Goal: Entertainment & Leisure: Browse casually

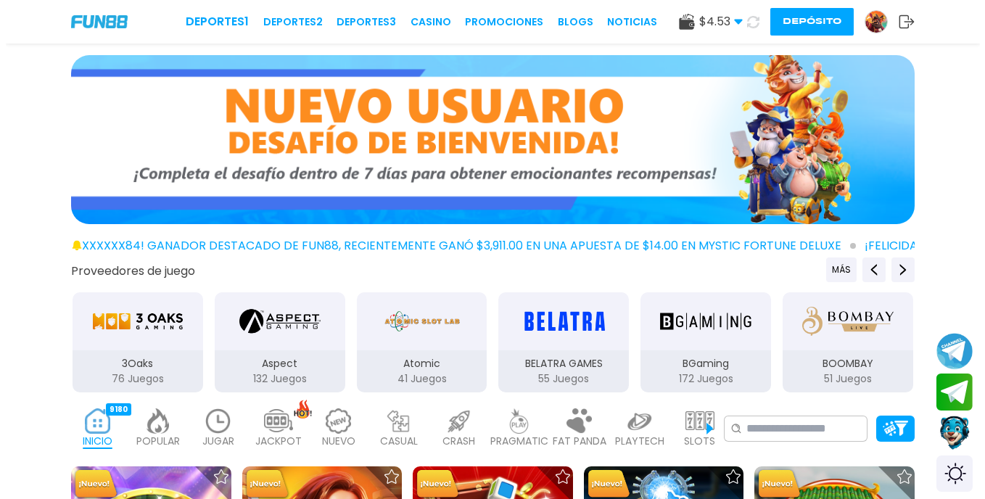
scroll to position [218, 0]
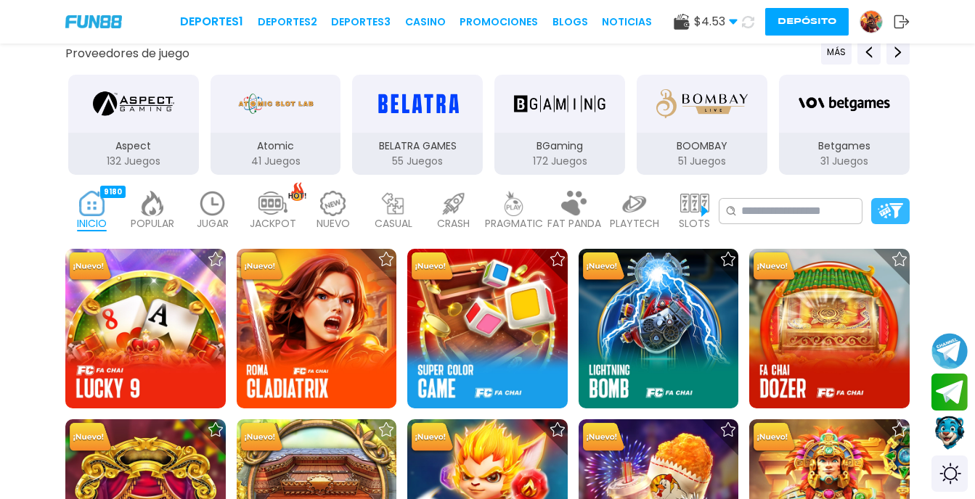
click at [887, 206] on img at bounding box center [889, 210] width 25 height 15
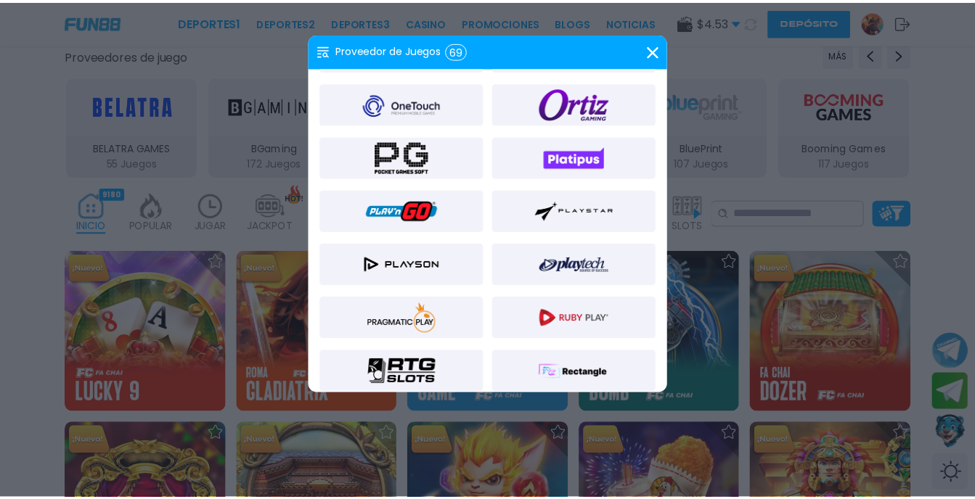
scroll to position [1088, 0]
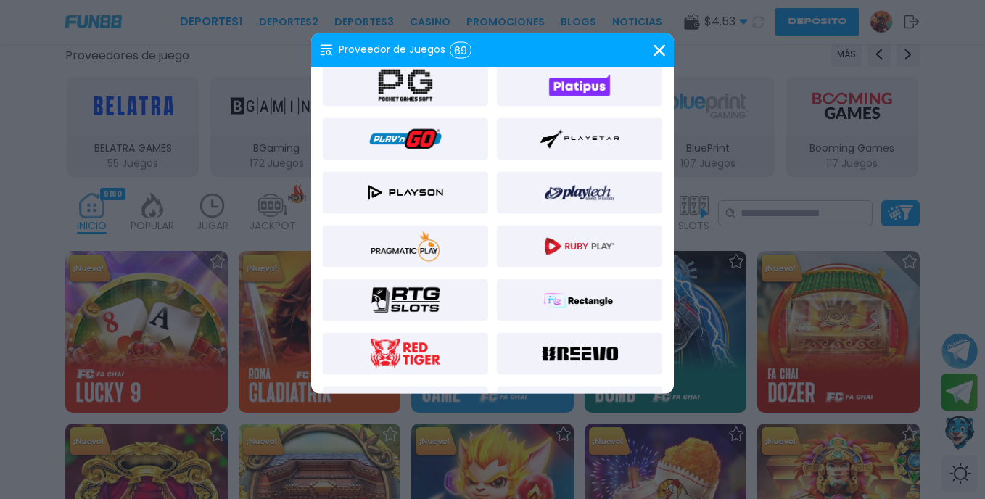
click at [599, 189] on img at bounding box center [580, 193] width 70 height 35
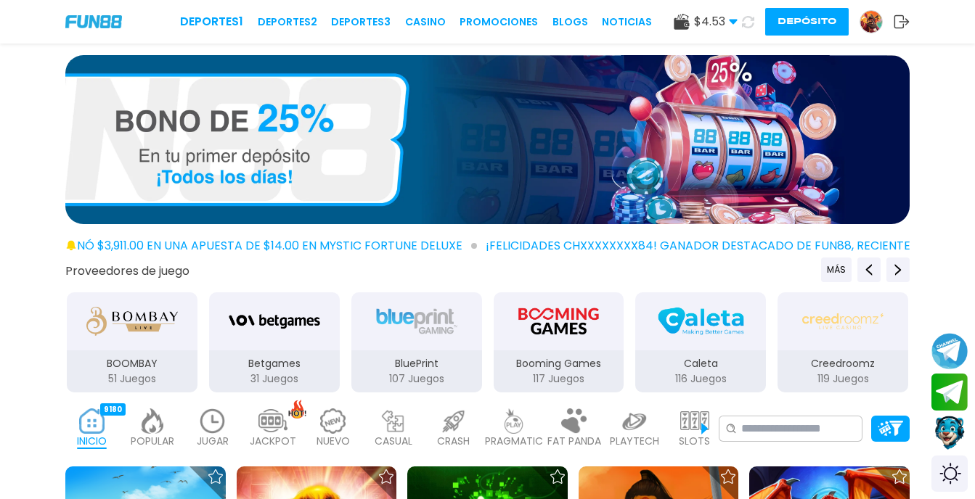
click at [96, 432] on img at bounding box center [92, 421] width 29 height 25
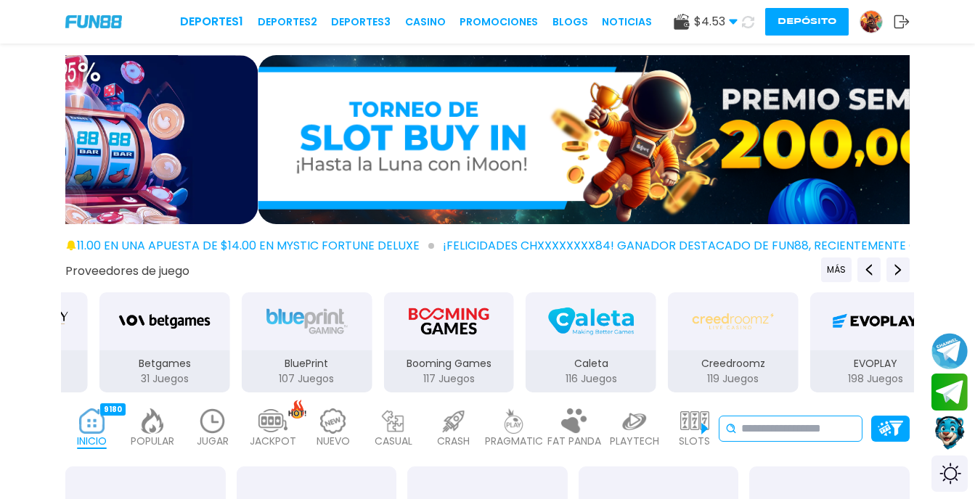
click at [784, 432] on input at bounding box center [798, 428] width 115 height 17
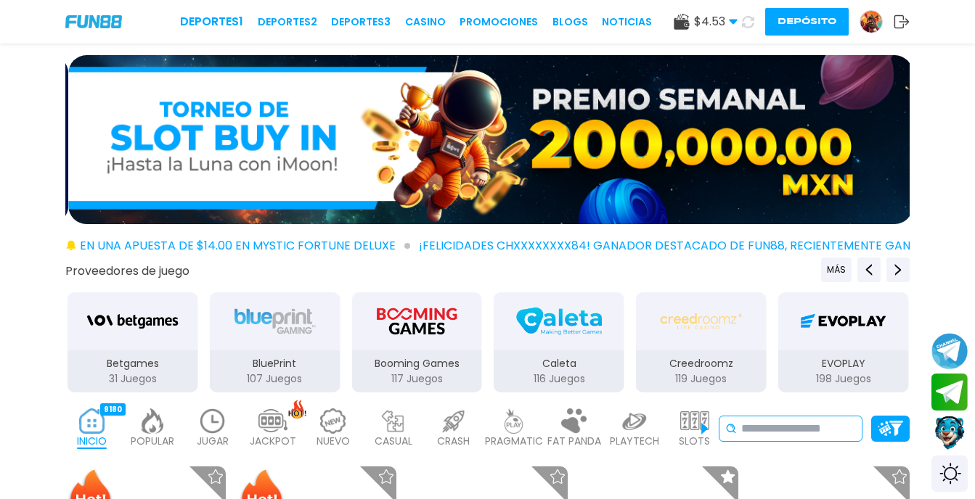
paste input "**********"
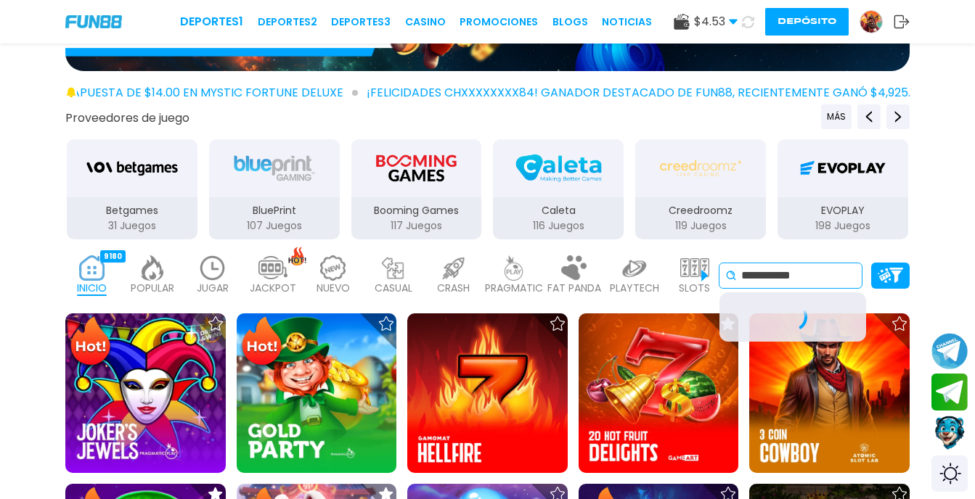
scroll to position [218, 0]
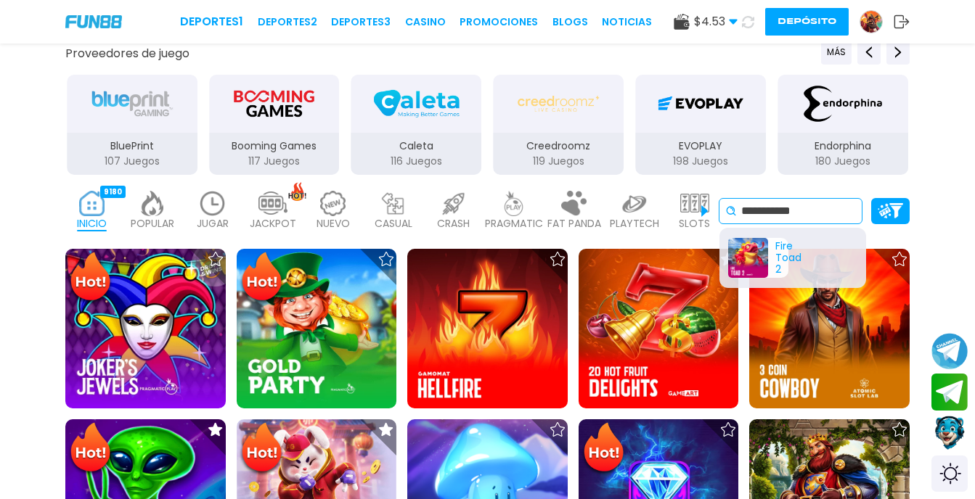
type input "**********"
click at [752, 245] on div "Fire Toad 2" at bounding box center [758, 258] width 60 height 40
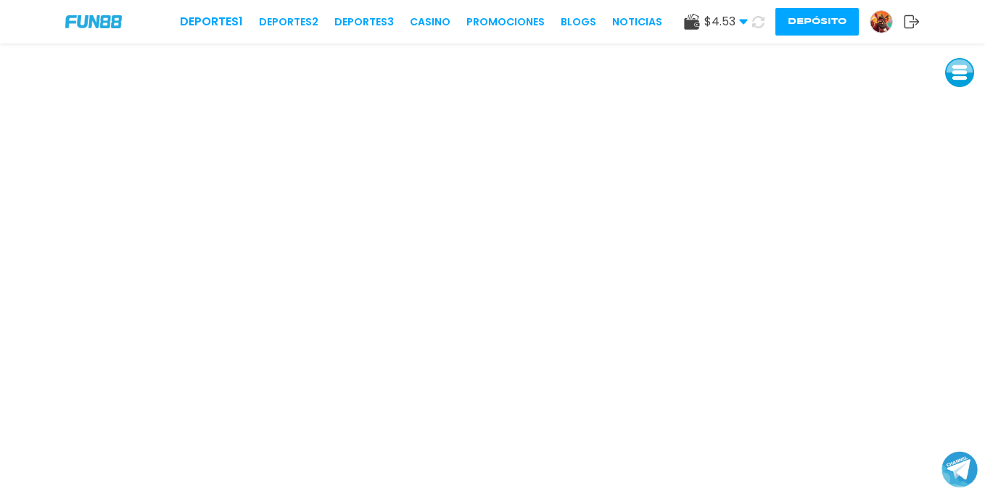
click at [815, 22] on button "Depósito" at bounding box center [817, 22] width 83 height 28
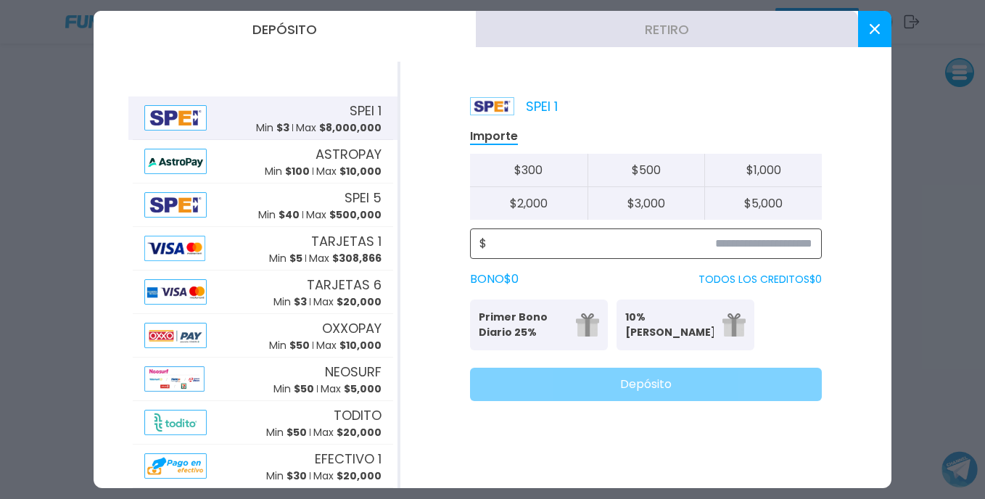
click at [778, 248] on input at bounding box center [650, 243] width 326 height 17
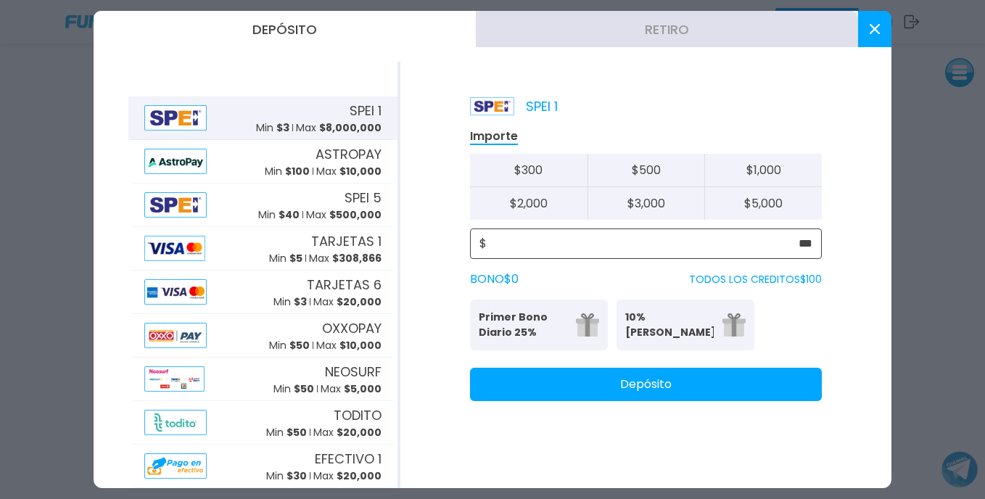
type input "***"
click at [623, 390] on button "Depósito" at bounding box center [646, 384] width 352 height 33
click at [866, 25] on button at bounding box center [874, 29] width 33 height 36
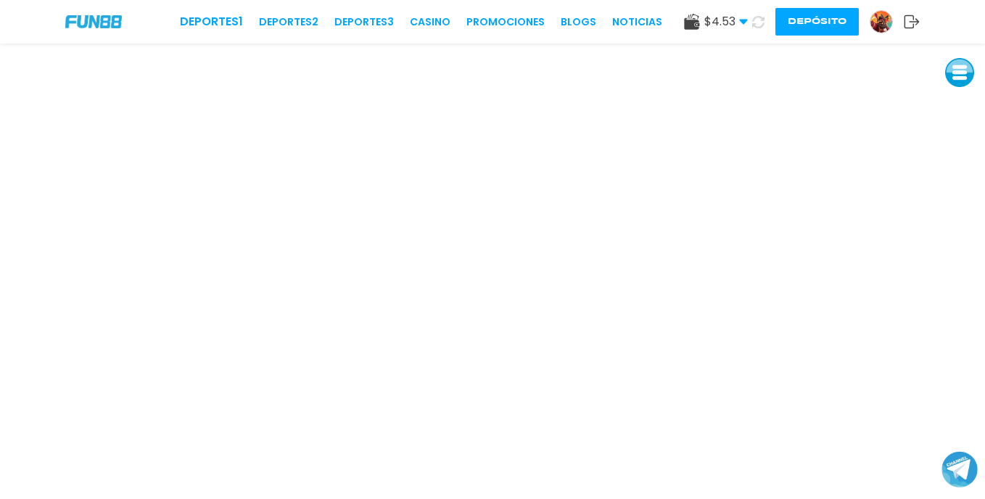
click at [755, 18] on use at bounding box center [758, 21] width 12 height 12
click at [503, 23] on link "Promociones" at bounding box center [498, 22] width 78 height 15
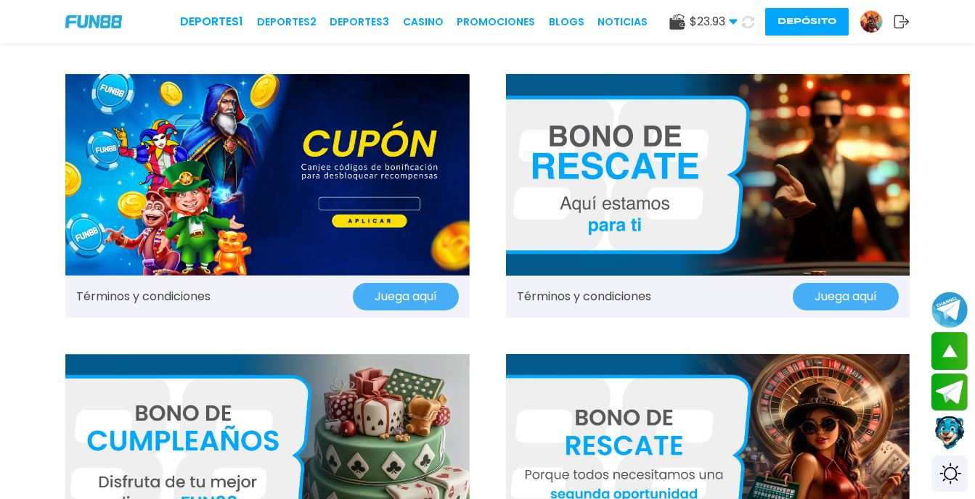
scroll to position [1161, 0]
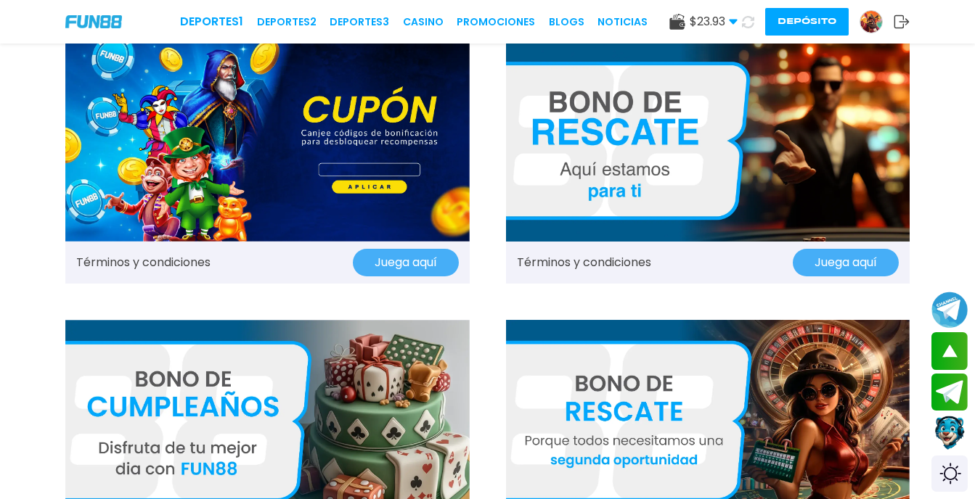
click at [752, 151] on img at bounding box center [708, 141] width 404 height 202
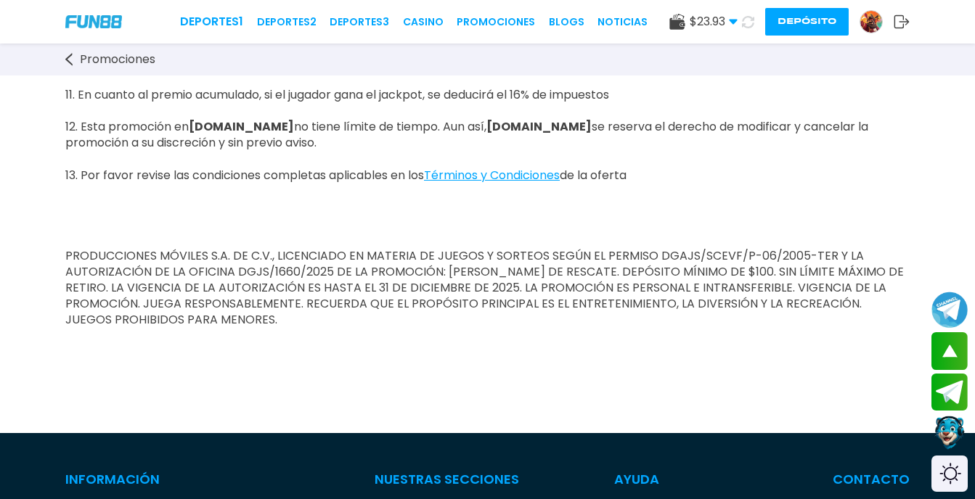
scroll to position [1161, 0]
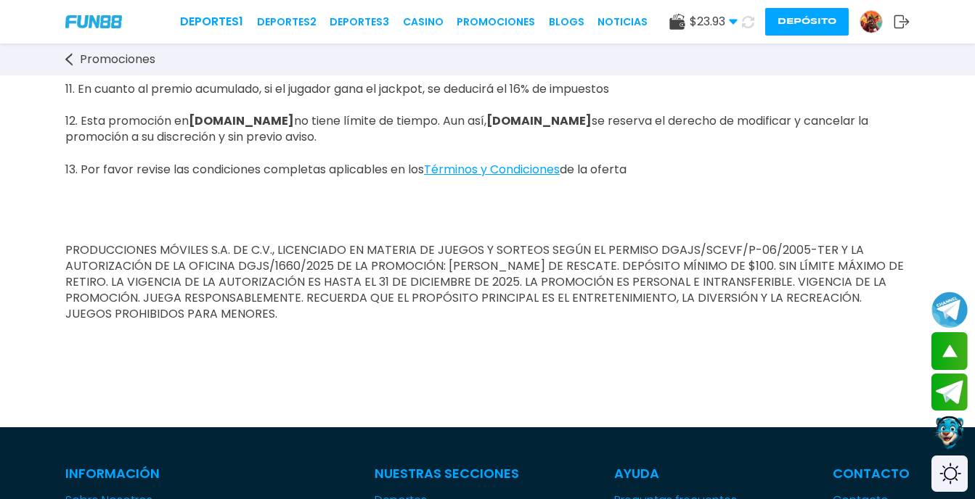
click at [874, 22] on img at bounding box center [871, 22] width 22 height 22
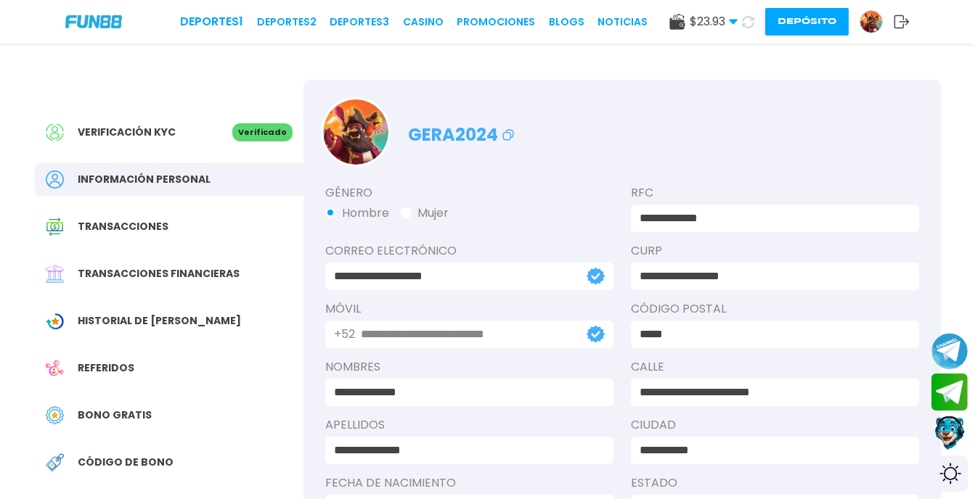
click at [121, 407] on div "Bono Gratis" at bounding box center [169, 415] width 268 height 33
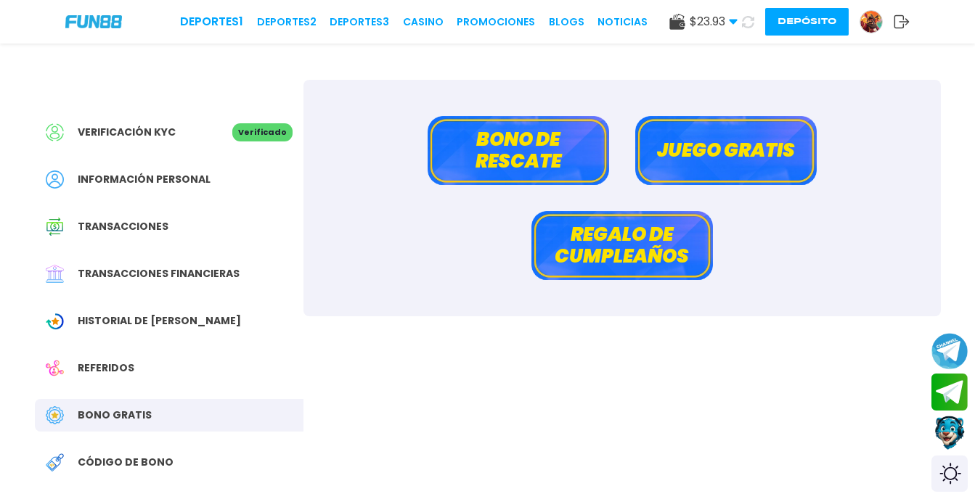
click at [500, 144] on button "Bono de rescate" at bounding box center [517, 150] width 181 height 69
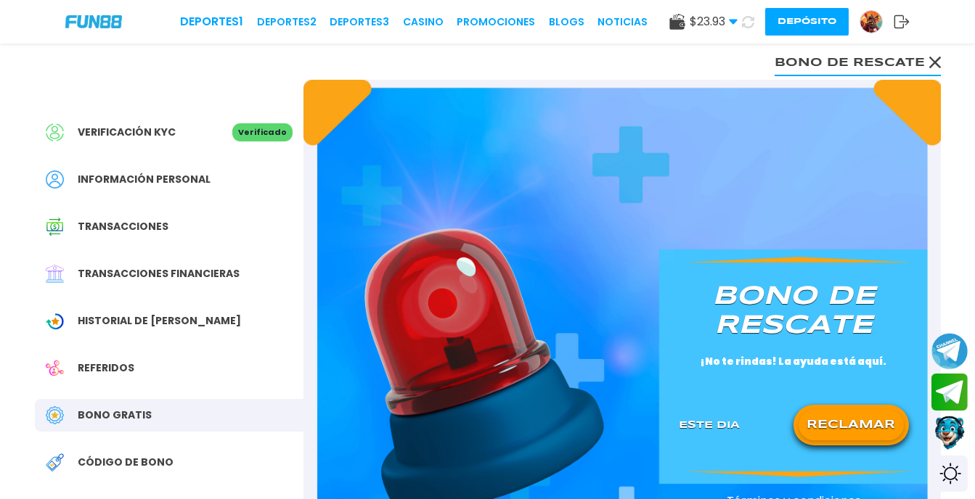
click at [852, 422] on button "RECLAMAR" at bounding box center [850, 425] width 105 height 30
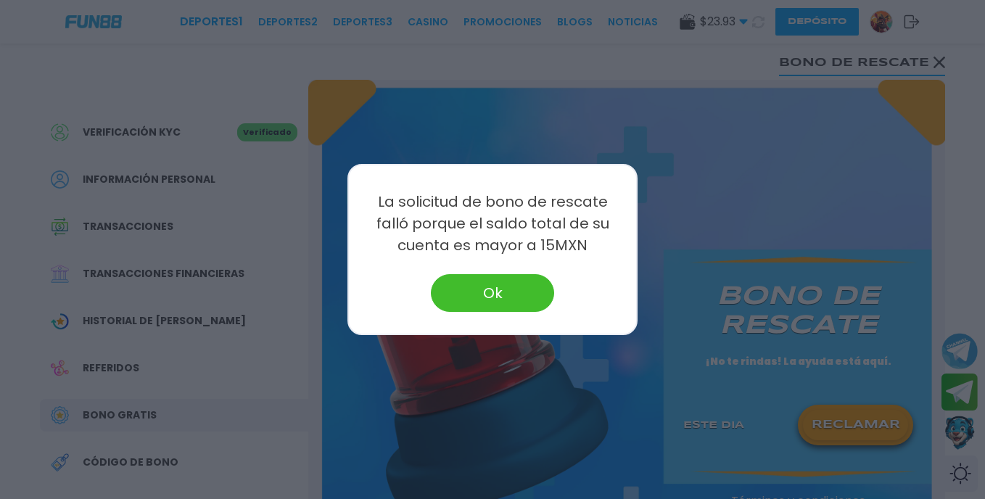
click at [520, 289] on button "Ok" at bounding box center [492, 293] width 123 height 38
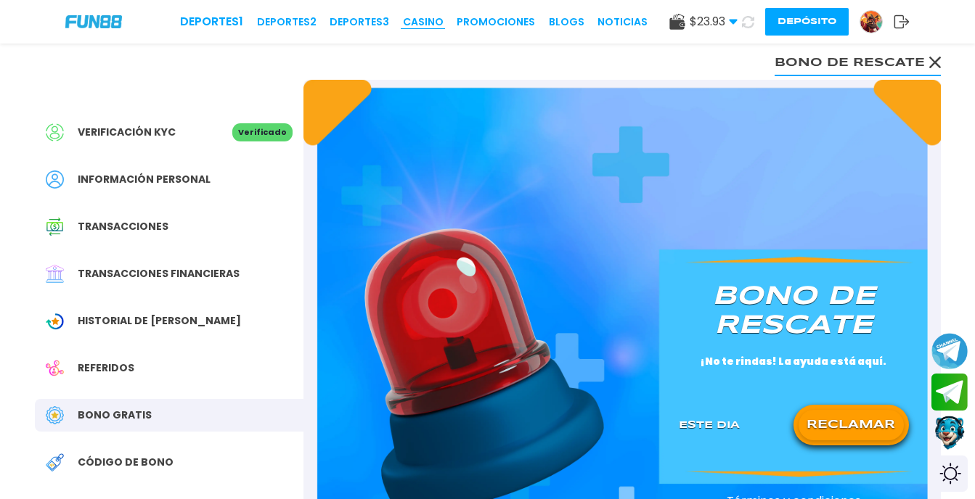
click at [422, 26] on link "CASINO" at bounding box center [423, 22] width 41 height 15
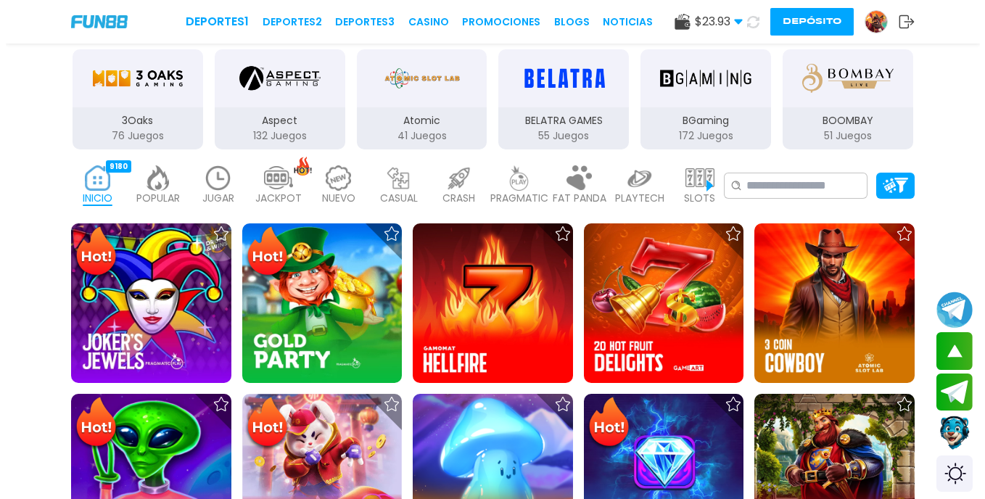
scroll to position [218, 0]
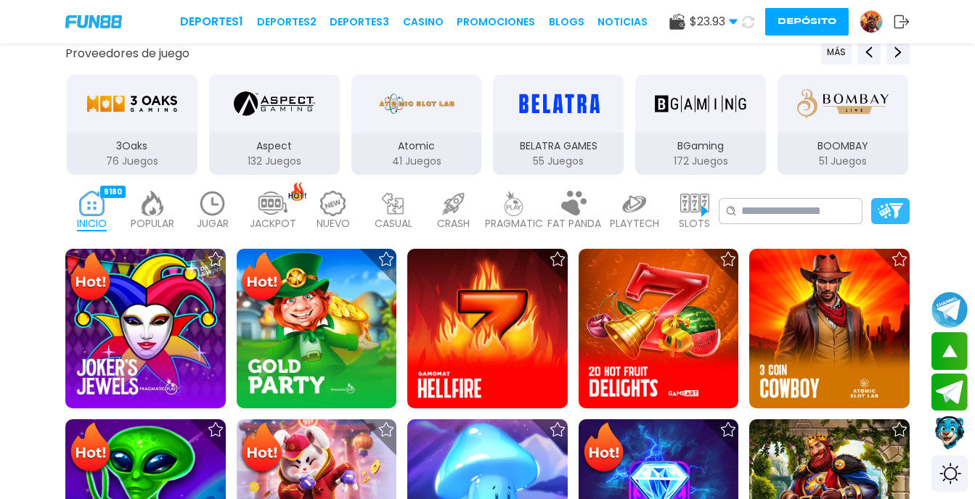
click at [893, 215] on img at bounding box center [889, 210] width 25 height 15
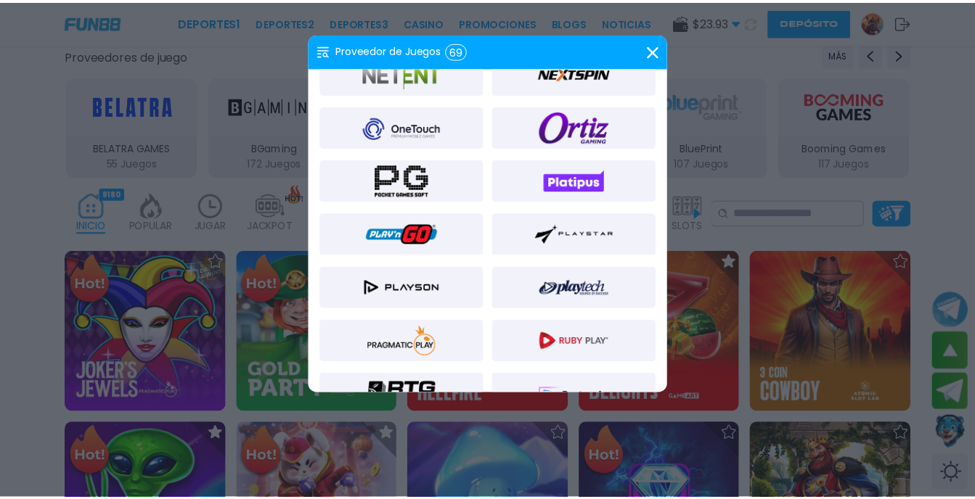
scroll to position [1016, 0]
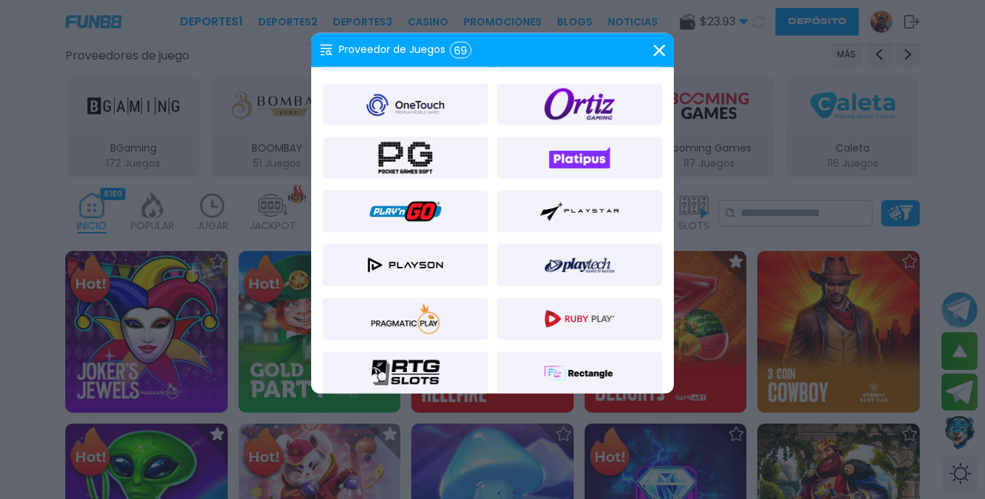
click at [591, 255] on img at bounding box center [580, 265] width 70 height 35
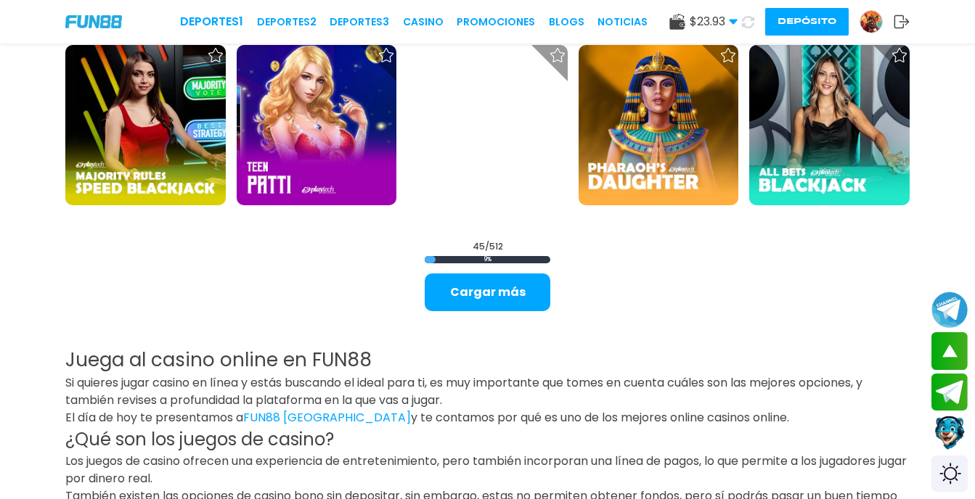
scroll to position [1814, 0]
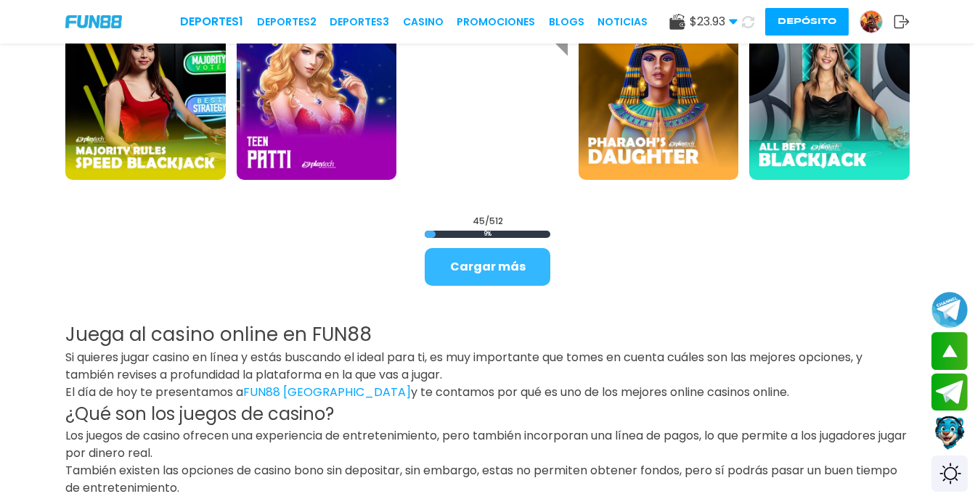
click at [448, 269] on button "Cargar más" at bounding box center [487, 267] width 126 height 38
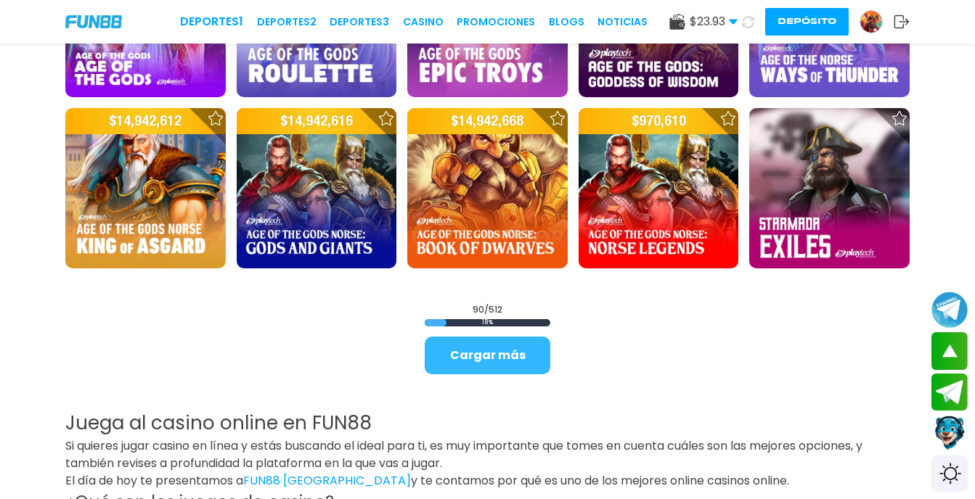
scroll to position [3265, 0]
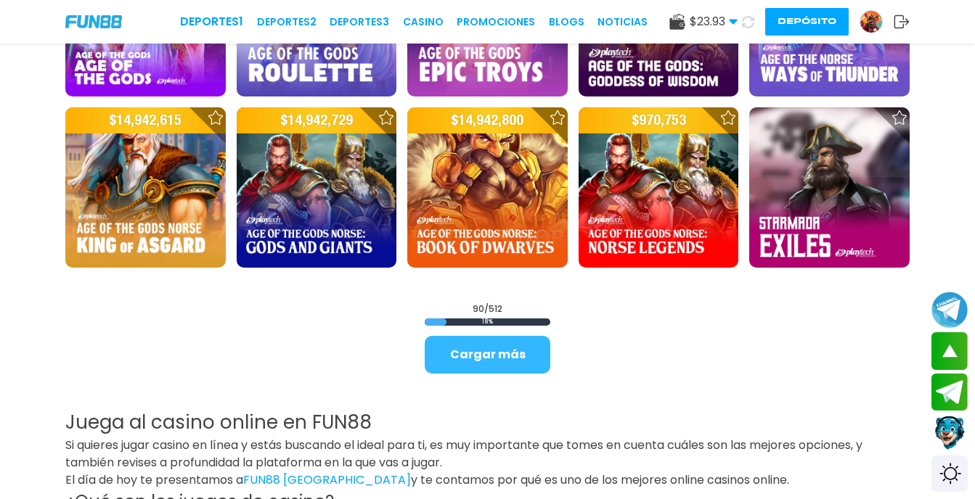
click at [495, 358] on button "Cargar más" at bounding box center [487, 355] width 126 height 38
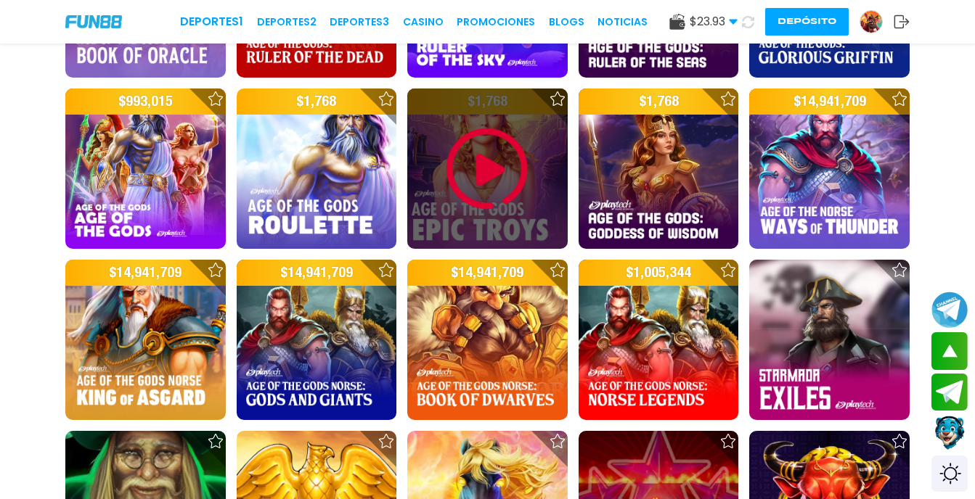
scroll to position [3193, 0]
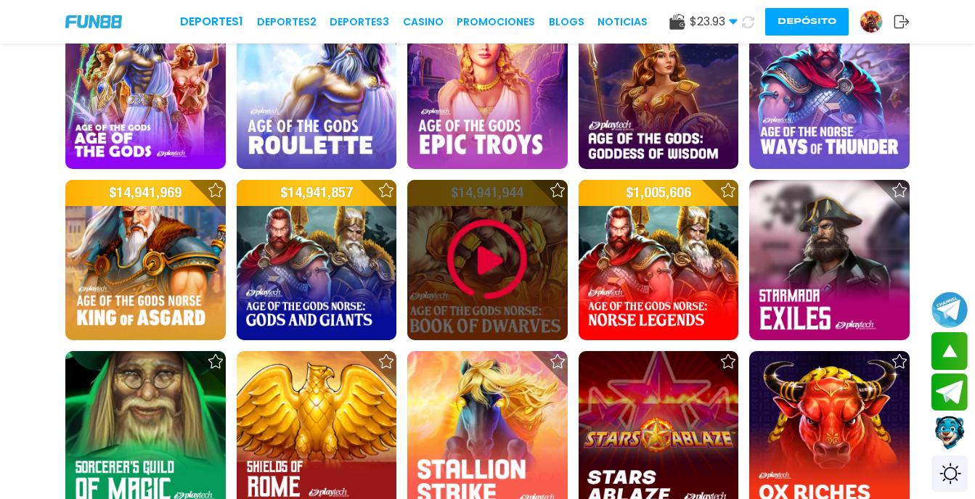
click at [496, 261] on img at bounding box center [486, 259] width 87 height 87
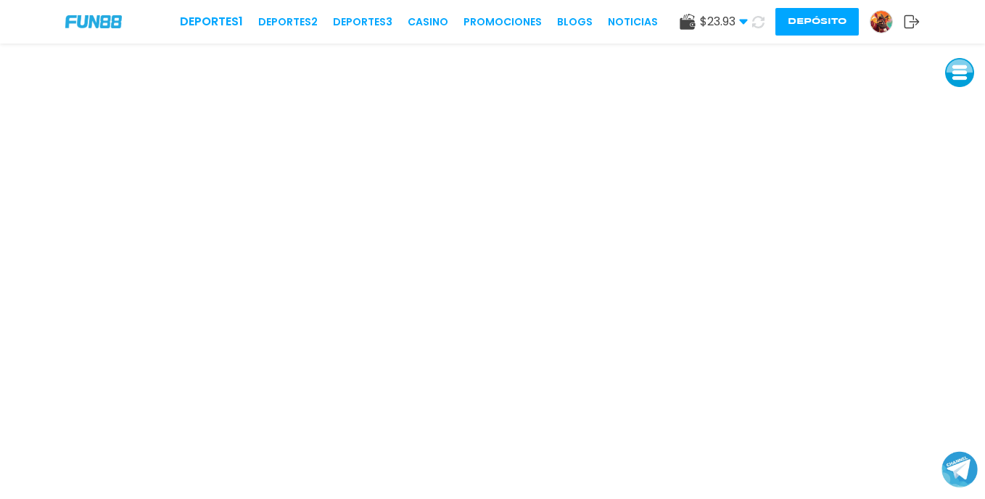
click at [821, 24] on button "Depósito" at bounding box center [817, 22] width 83 height 28
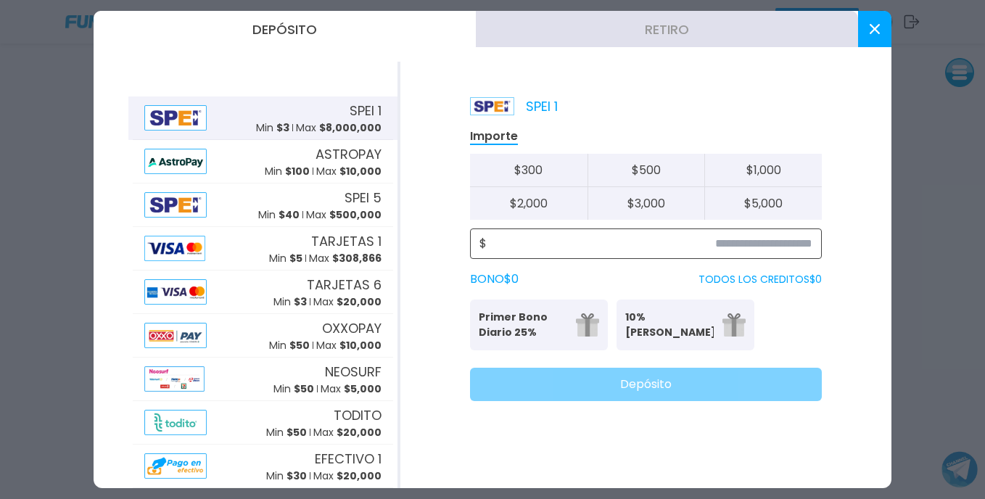
click at [782, 245] on input at bounding box center [650, 243] width 326 height 17
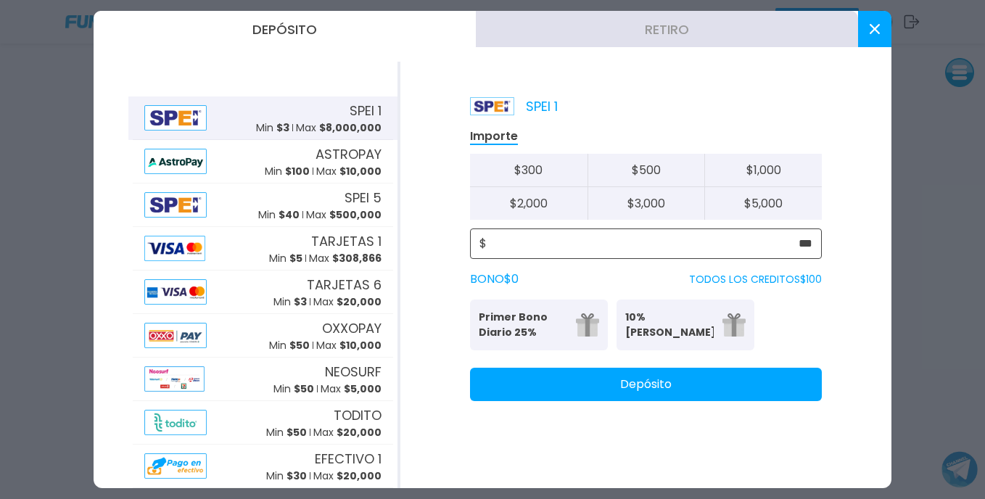
type input "***"
click at [694, 393] on button "Depósito" at bounding box center [646, 384] width 352 height 33
click at [872, 28] on icon at bounding box center [875, 29] width 10 height 10
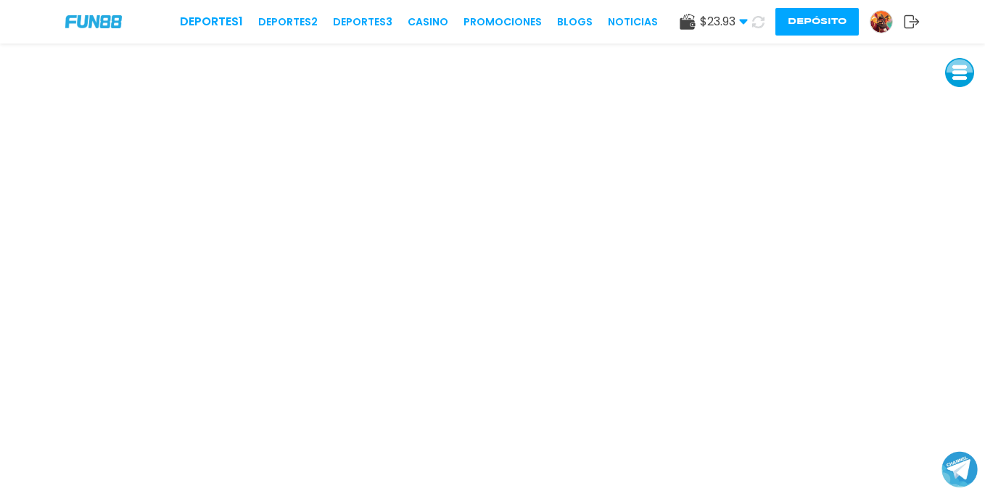
click at [755, 20] on icon at bounding box center [758, 22] width 12 height 12
click at [967, 73] on button at bounding box center [960, 72] width 29 height 29
click at [960, 165] on button at bounding box center [960, 170] width 29 height 29
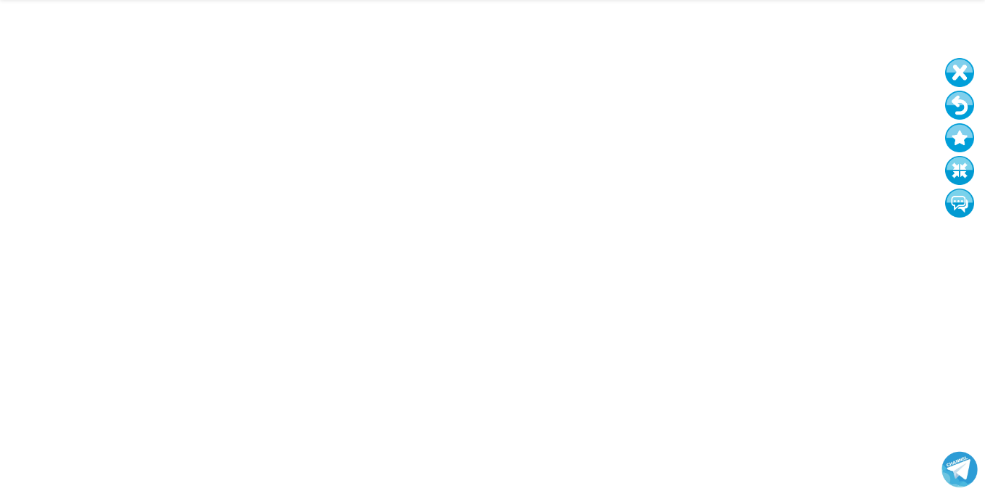
click at [961, 73] on button at bounding box center [960, 72] width 29 height 29
click at [958, 75] on button at bounding box center [960, 72] width 29 height 29
click at [957, 168] on button at bounding box center [959, 171] width 29 height 29
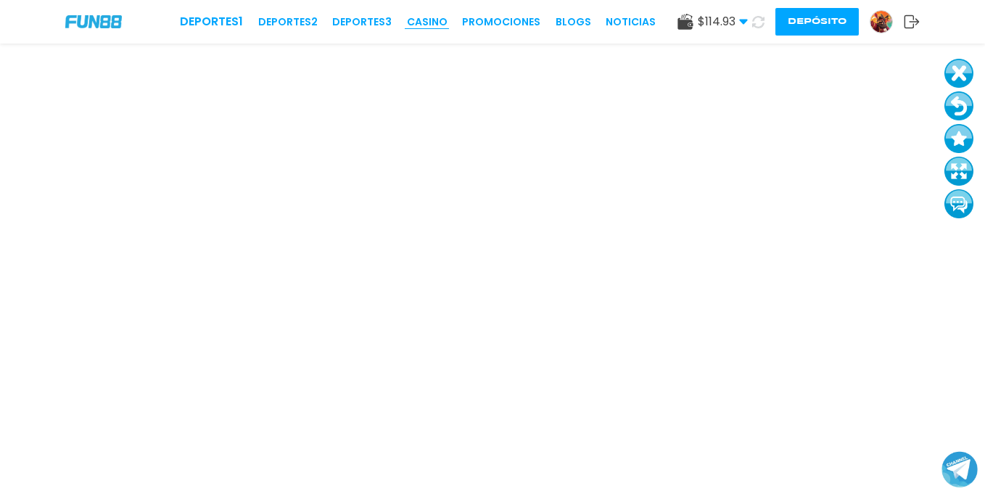
click at [435, 25] on link "CASINO" at bounding box center [427, 22] width 41 height 15
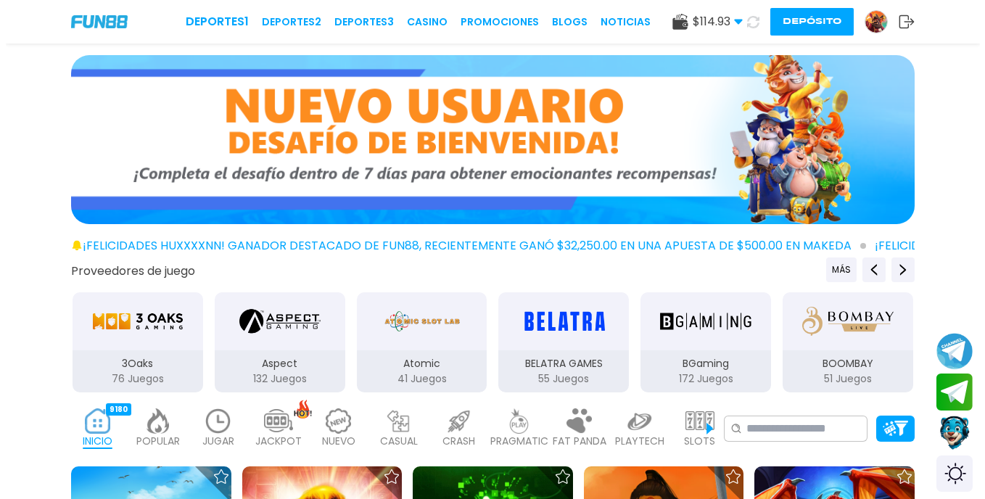
scroll to position [145, 0]
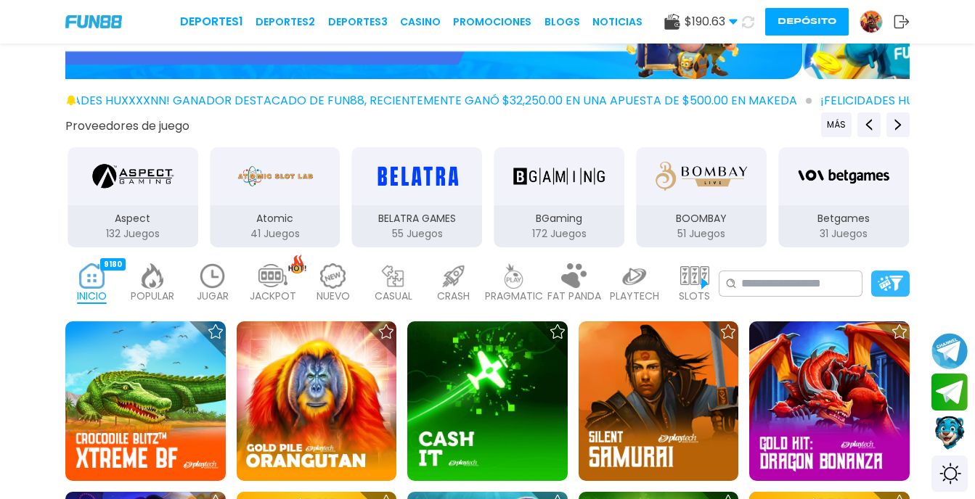
click at [893, 286] on img at bounding box center [889, 283] width 25 height 15
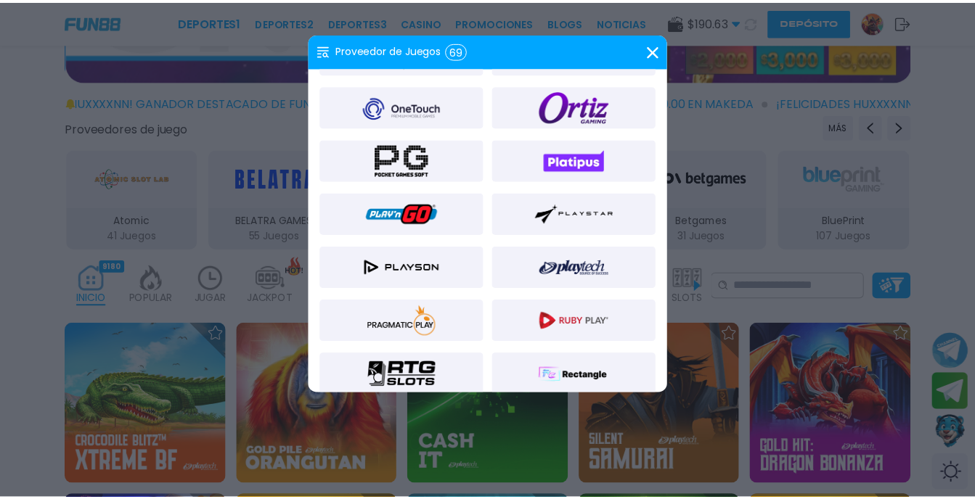
scroll to position [1016, 0]
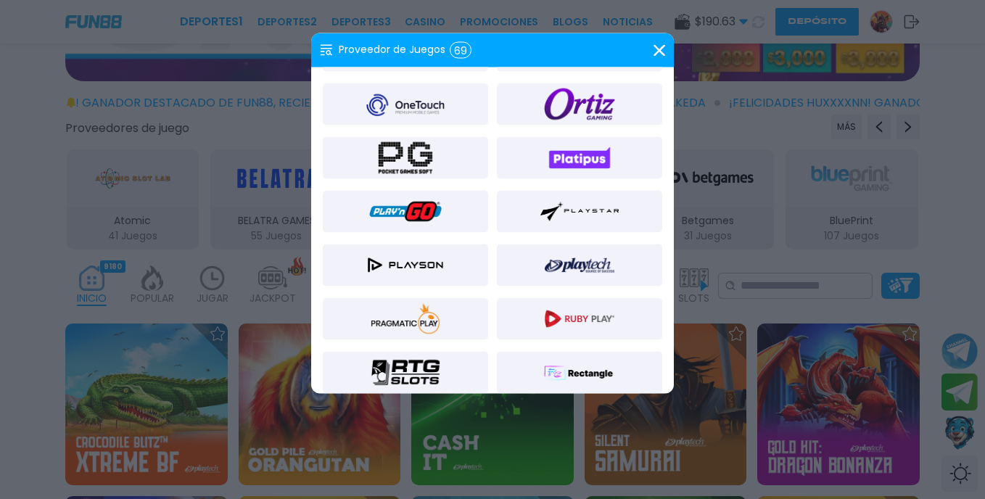
click at [595, 269] on img at bounding box center [580, 265] width 70 height 35
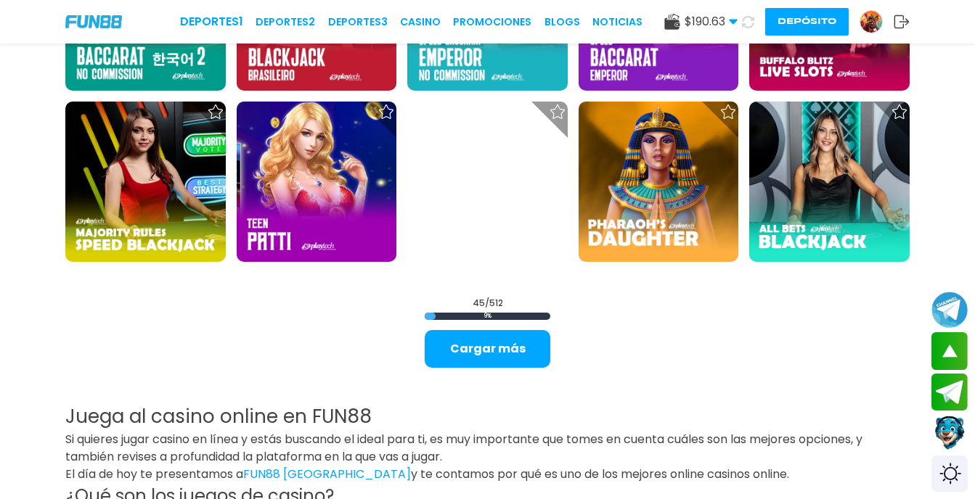
scroll to position [1814, 0]
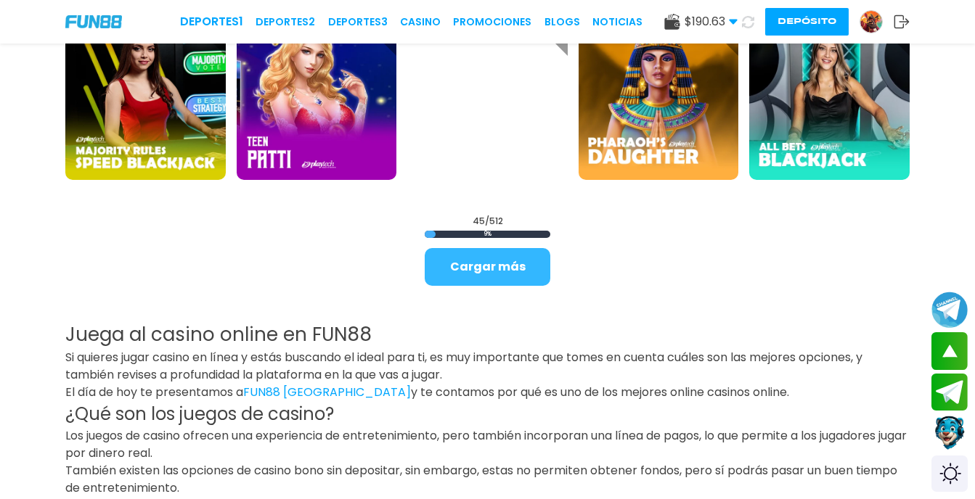
click at [499, 272] on button "Cargar más" at bounding box center [487, 267] width 126 height 38
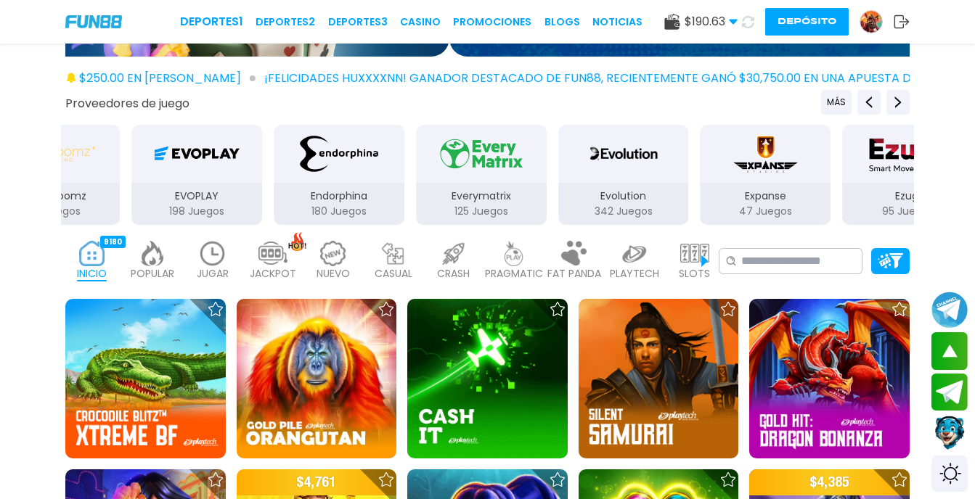
scroll to position [141, 0]
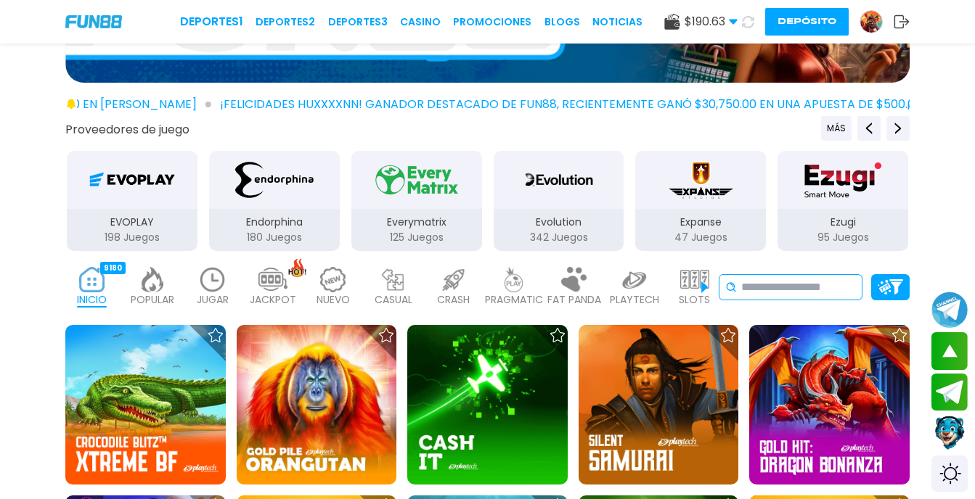
click at [772, 283] on input at bounding box center [798, 287] width 115 height 17
paste input "**********"
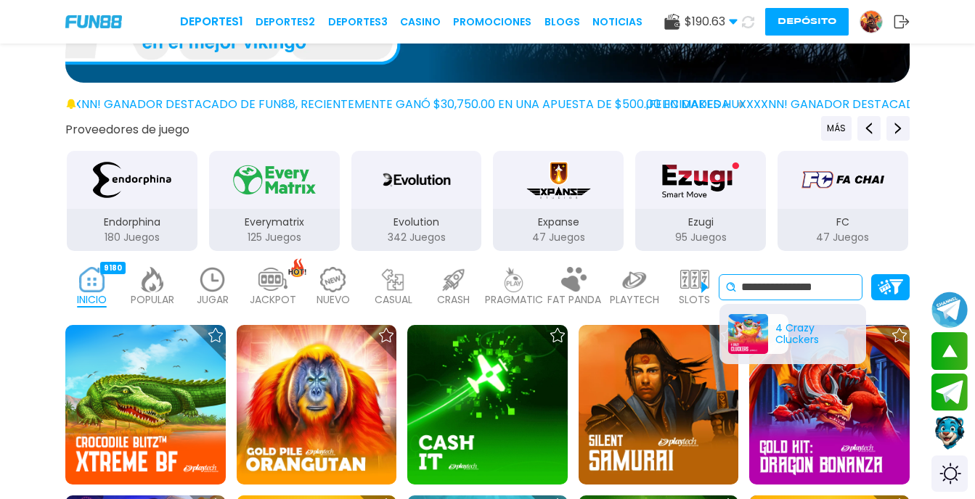
type input "**********"
click at [743, 331] on div "4 Crazy Cluckers" at bounding box center [758, 334] width 60 height 40
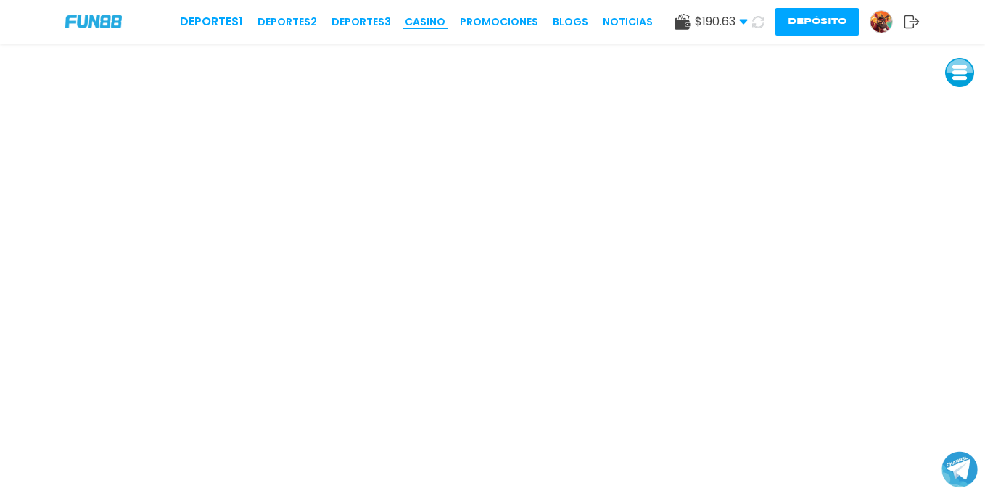
click at [429, 18] on link "CASINO" at bounding box center [425, 22] width 41 height 15
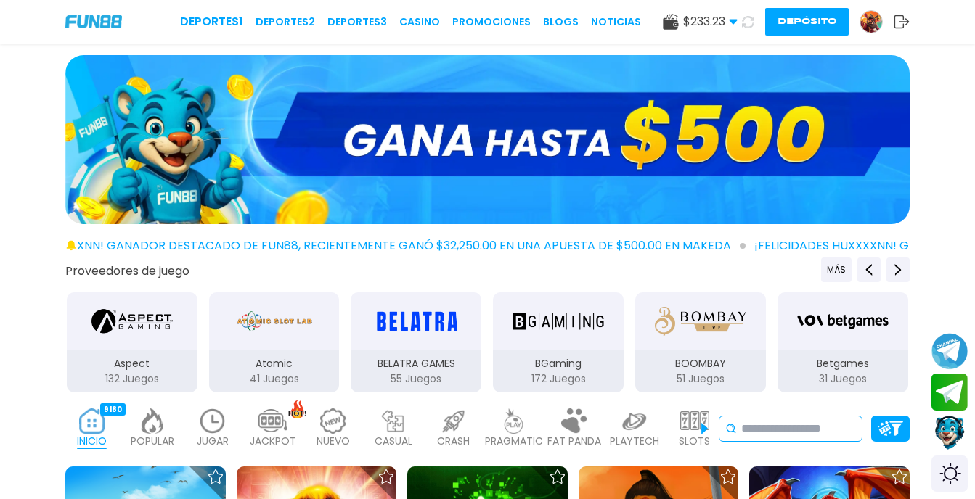
click at [786, 430] on input at bounding box center [798, 428] width 115 height 17
paste input "**********"
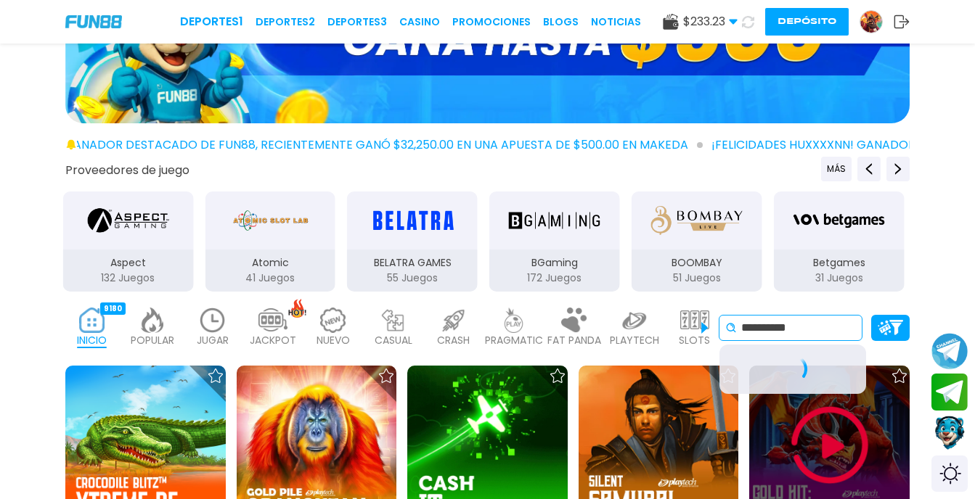
scroll to position [145, 0]
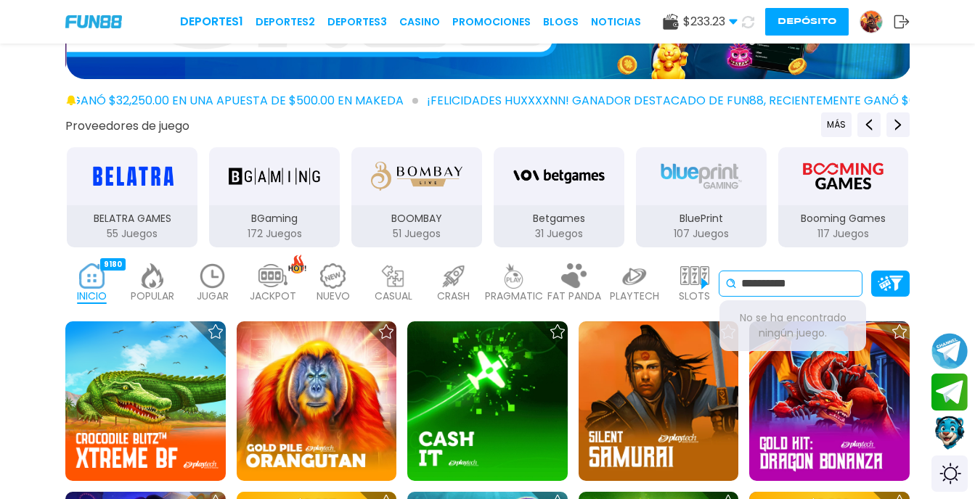
drag, startPoint x: 819, startPoint y: 282, endPoint x: 493, endPoint y: 271, distance: 325.2
click at [493, 271] on div "**********" at bounding box center [487, 284] width 975 height 58
paste input "*****"
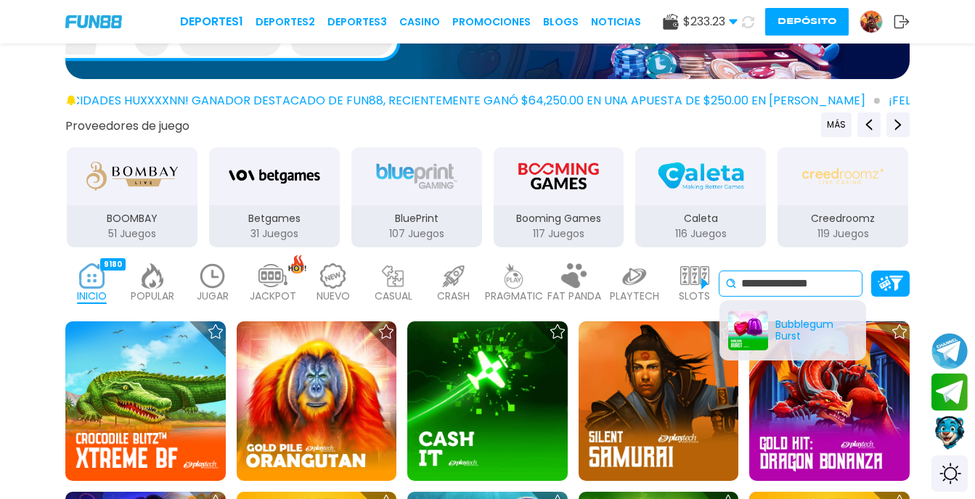
type input "**********"
click at [861, 14] on link at bounding box center [876, 21] width 34 height 23
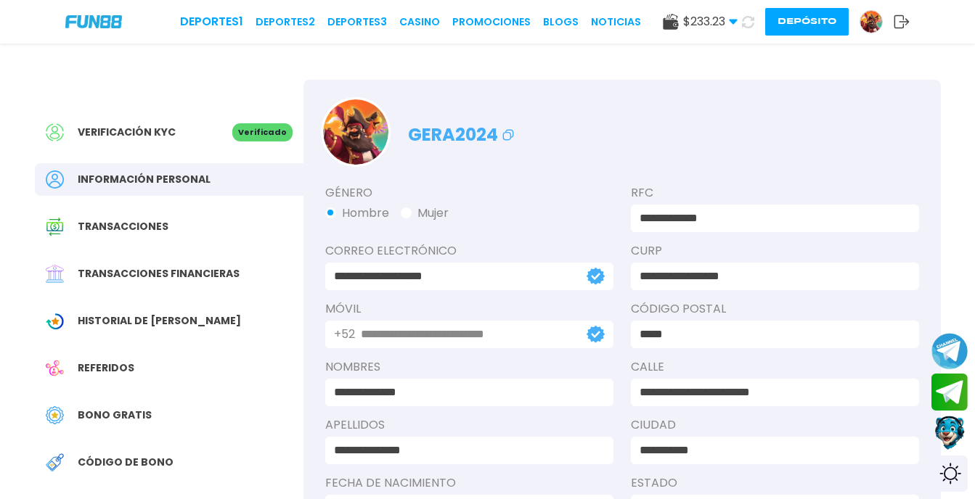
click at [790, 21] on button "Depósito" at bounding box center [806, 22] width 83 height 28
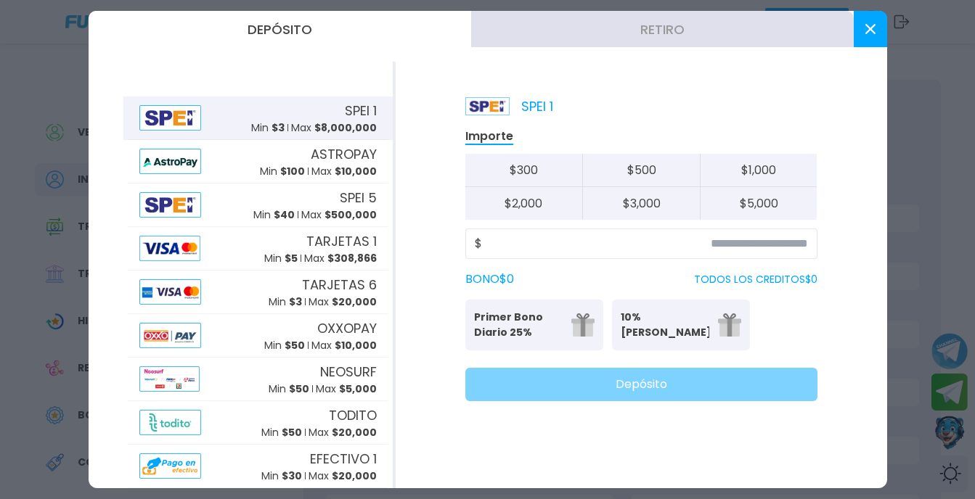
click at [591, 30] on button "Retiro" at bounding box center [662, 29] width 382 height 36
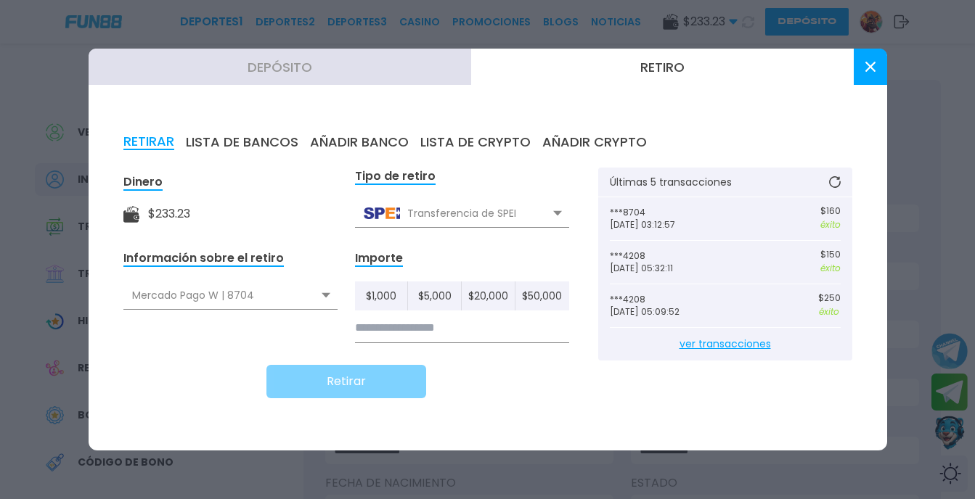
click at [413, 328] on input at bounding box center [462, 328] width 214 height 30
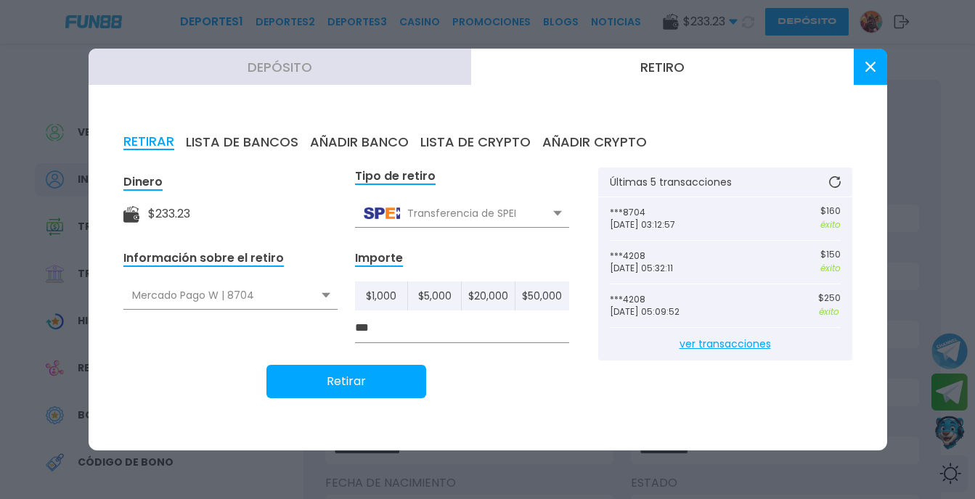
type input "***"
click at [393, 380] on button "Retirar" at bounding box center [346, 381] width 160 height 33
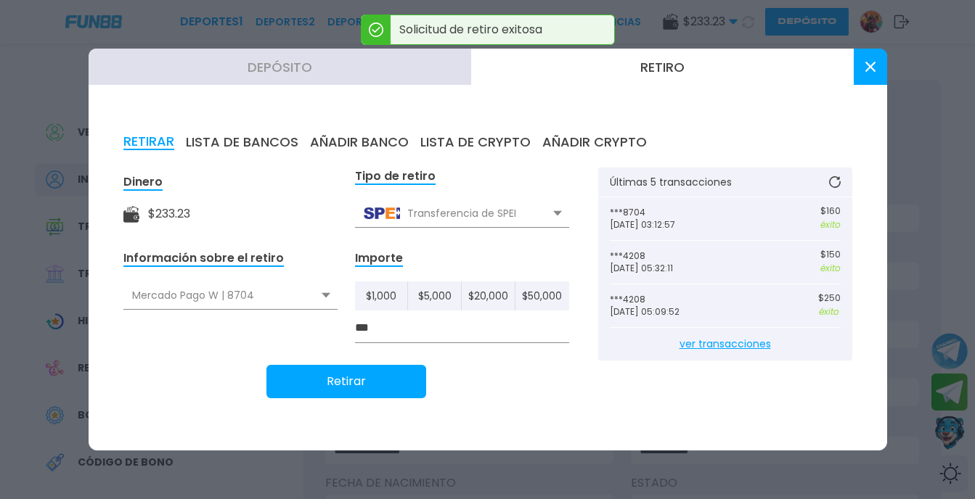
click at [870, 70] on icon at bounding box center [870, 67] width 10 height 10
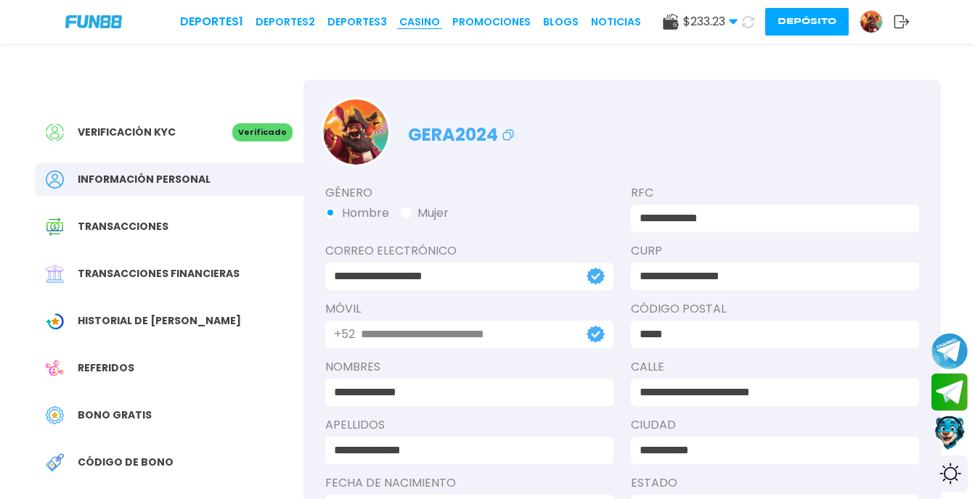
click at [424, 21] on link "CASINO" at bounding box center [419, 22] width 41 height 15
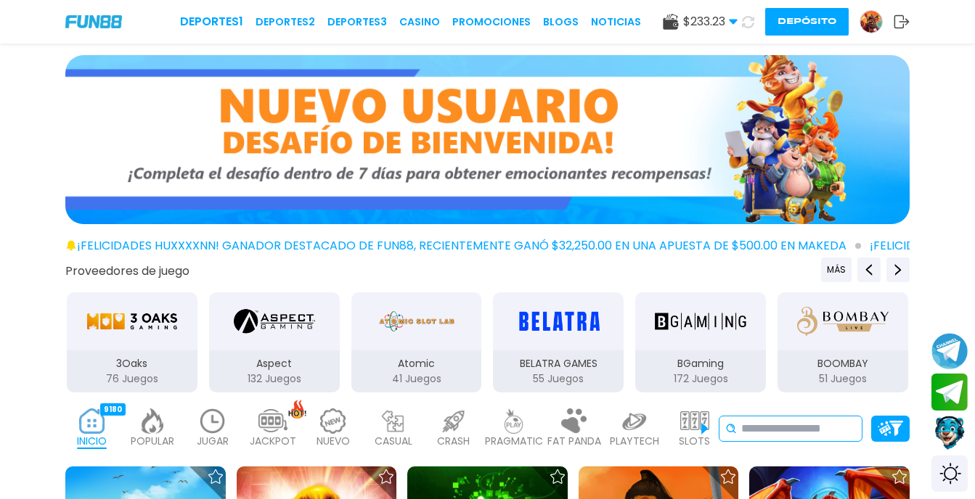
click at [790, 430] on input at bounding box center [798, 428] width 115 height 17
paste input "**********"
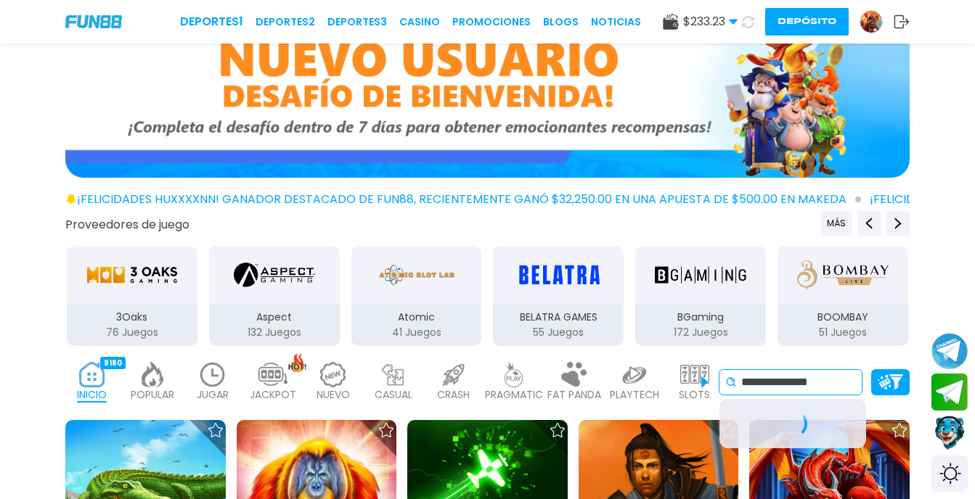
scroll to position [73, 0]
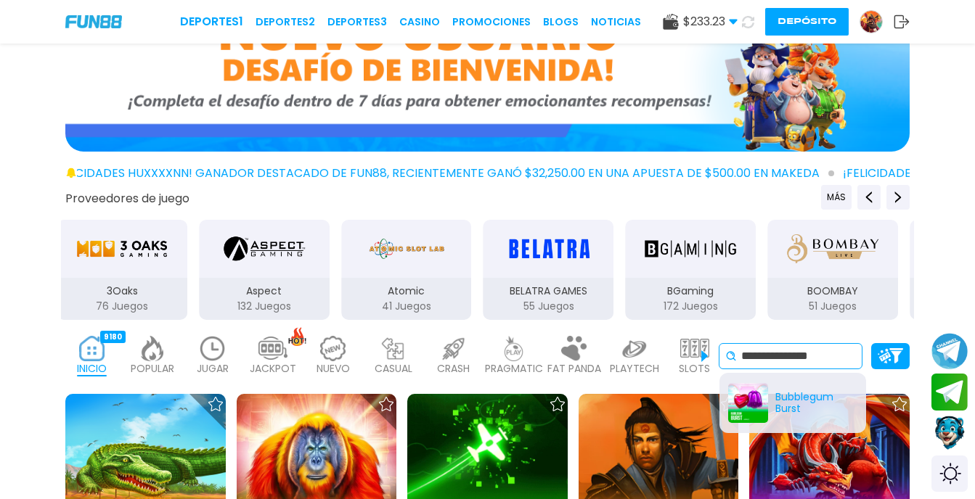
type input "**********"
click at [757, 403] on div "Bubblegum Burst" at bounding box center [758, 403] width 60 height 40
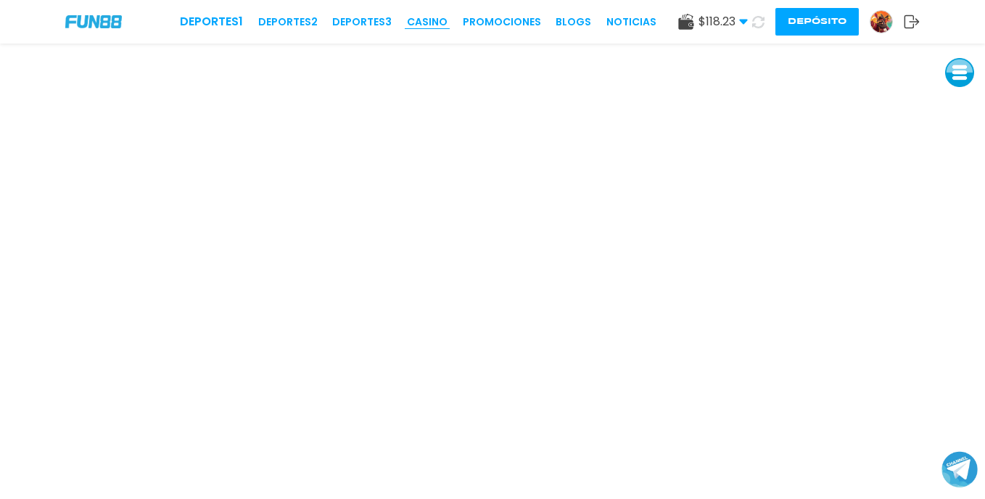
click at [431, 27] on link "CASINO" at bounding box center [427, 22] width 41 height 15
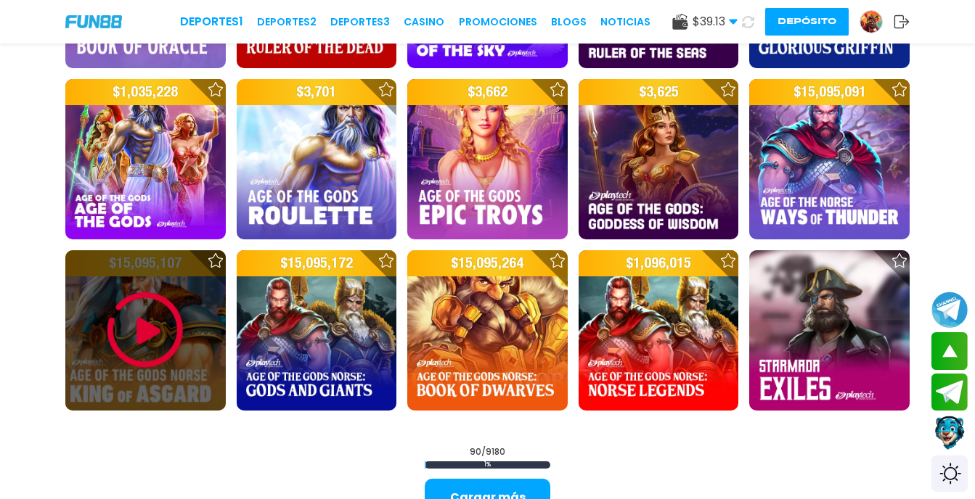
scroll to position [3193, 0]
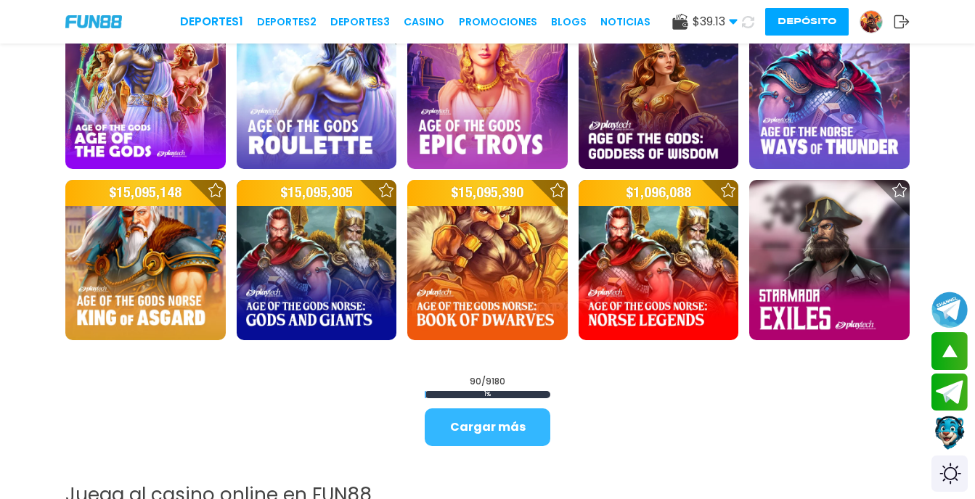
click at [472, 423] on button "Cargar más" at bounding box center [487, 428] width 126 height 38
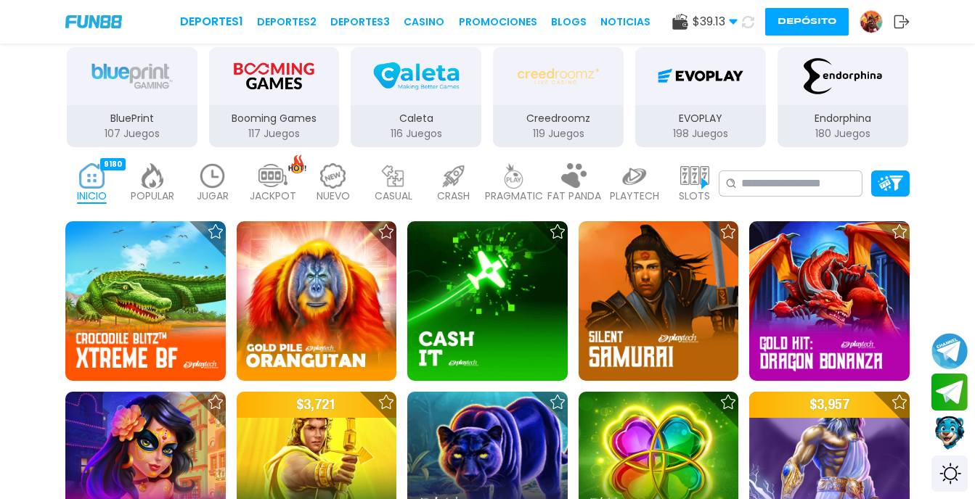
scroll to position [247, 0]
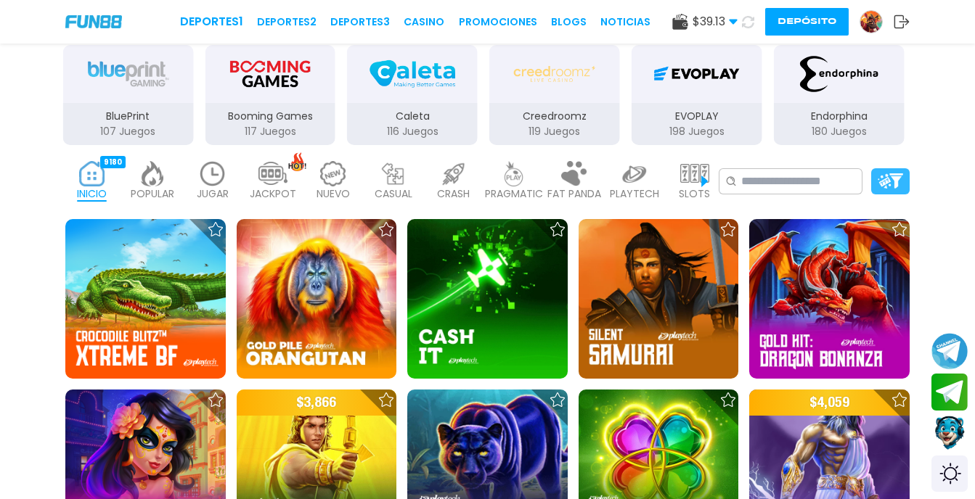
click at [893, 173] on img at bounding box center [889, 180] width 25 height 15
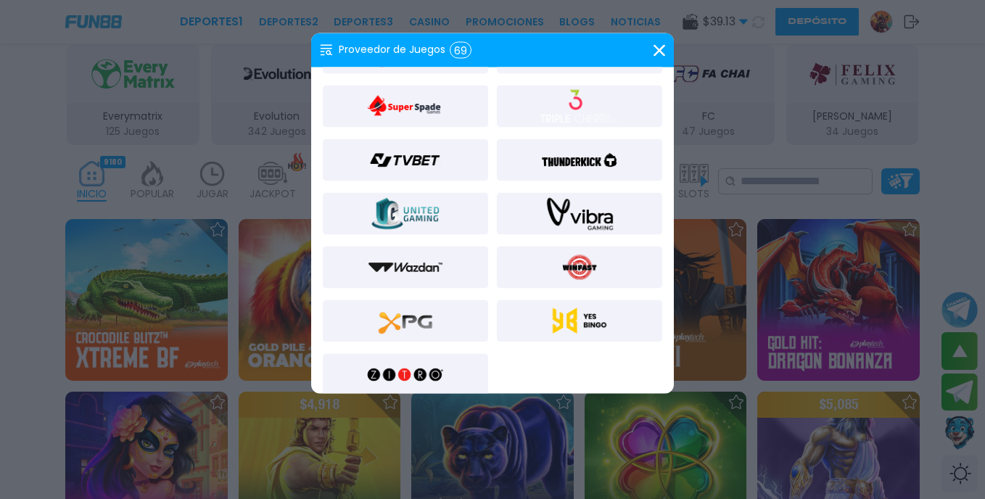
scroll to position [1564, 0]
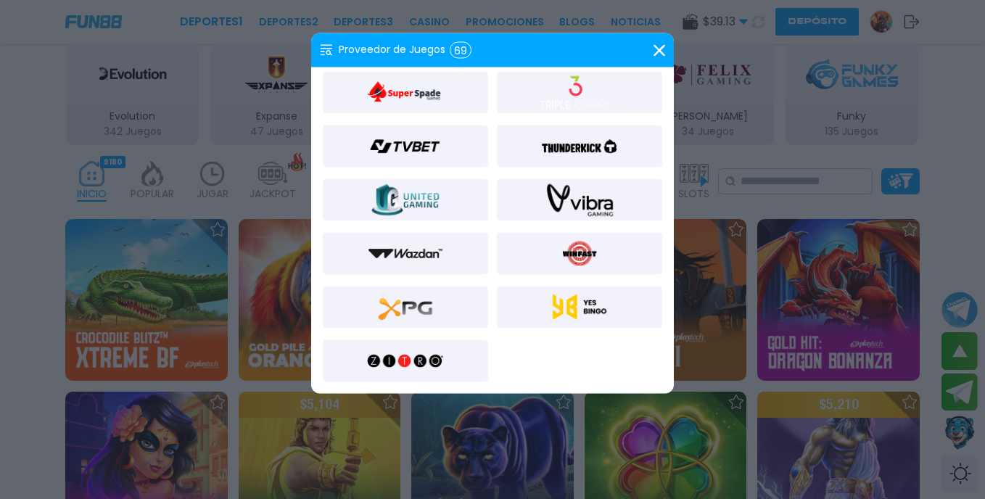
click at [584, 311] on img at bounding box center [580, 307] width 70 height 35
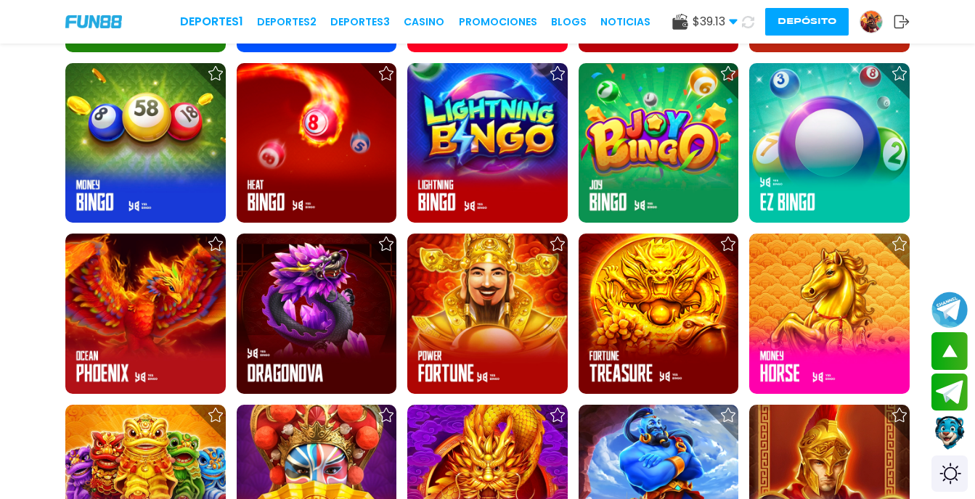
scroll to position [828, 0]
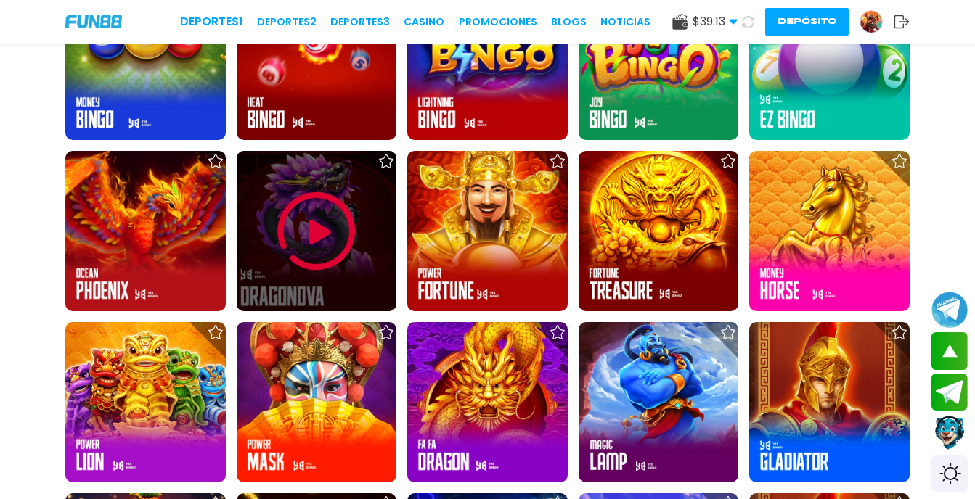
click at [310, 226] on img at bounding box center [316, 231] width 87 height 87
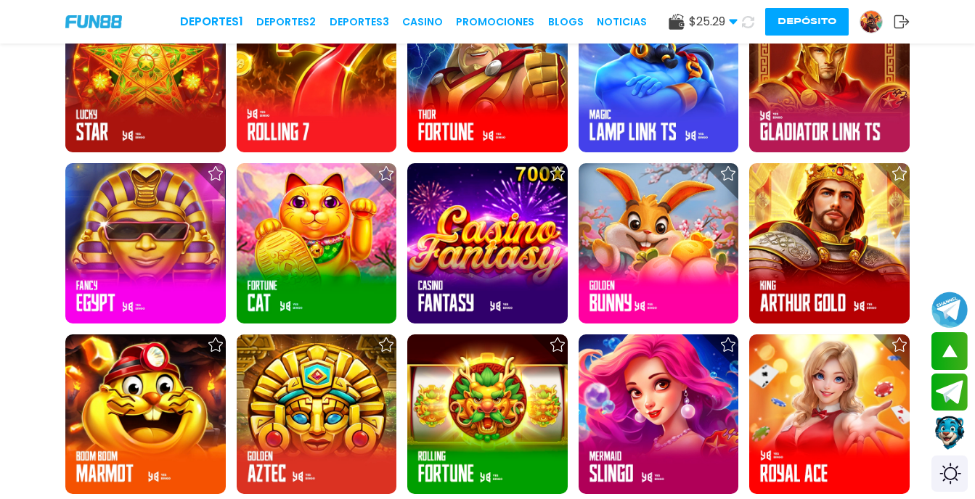
scroll to position [1306, 0]
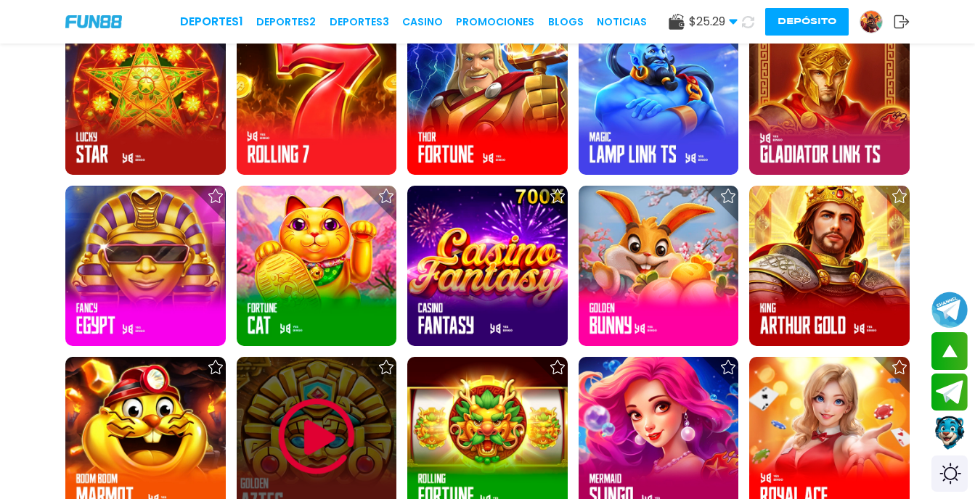
click at [331, 434] on img at bounding box center [316, 436] width 87 height 87
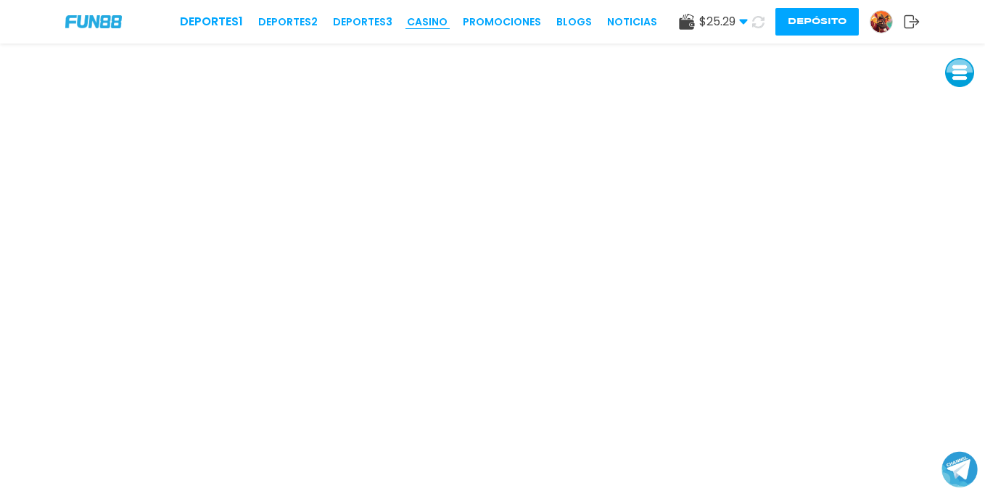
click at [431, 18] on link "CASINO" at bounding box center [427, 22] width 41 height 15
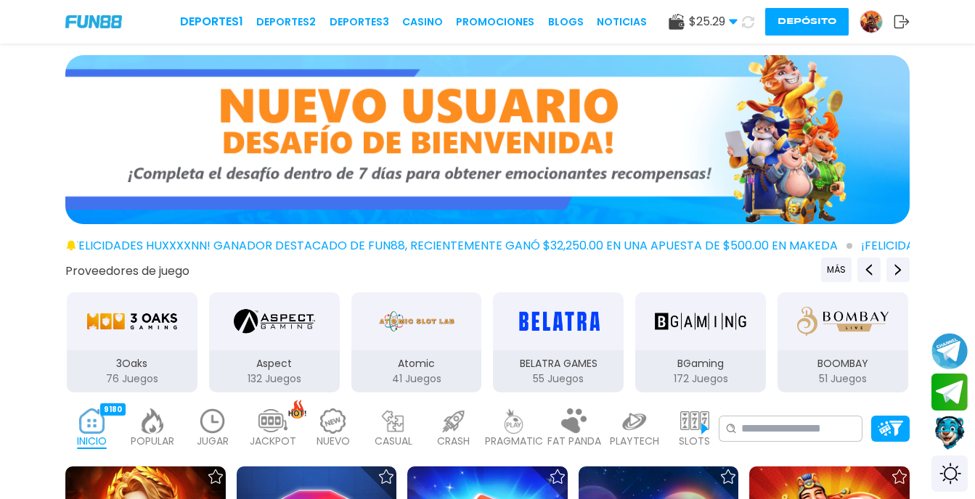
click at [210, 427] on img at bounding box center [212, 421] width 29 height 25
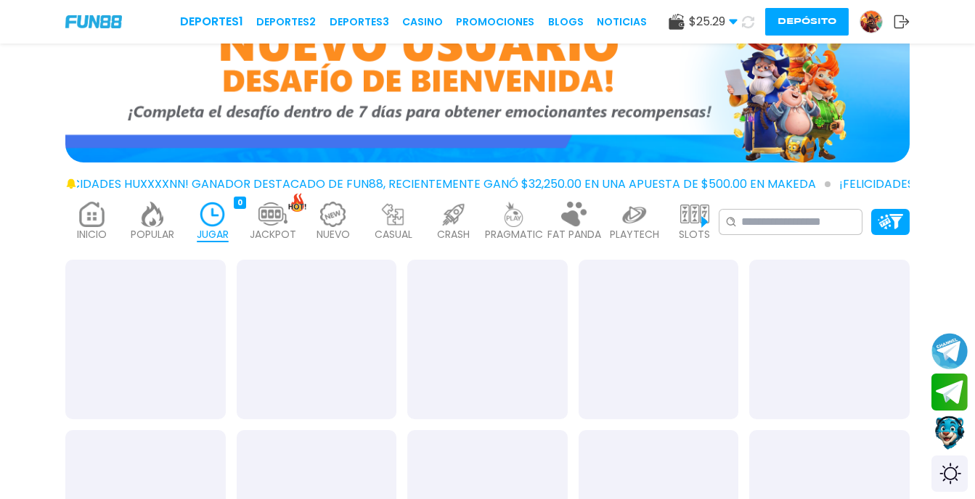
scroll to position [145, 0]
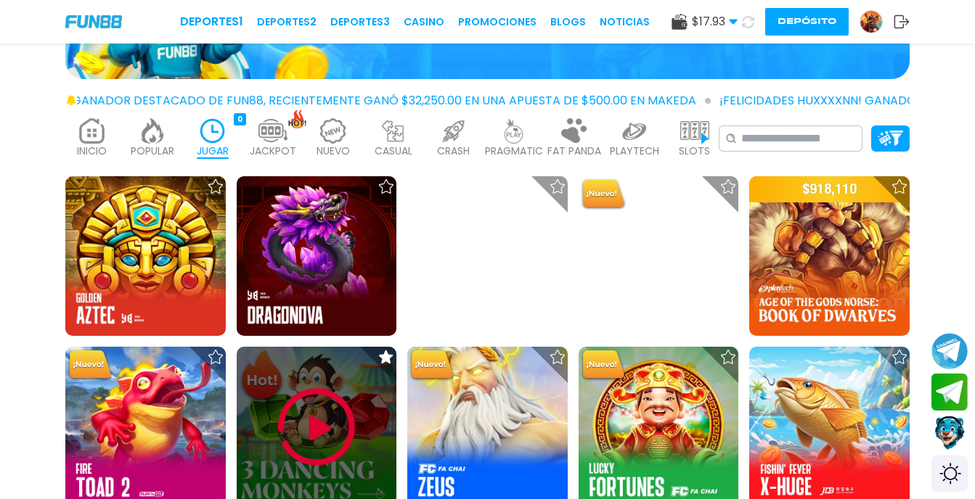
click at [311, 428] on img at bounding box center [316, 427] width 87 height 87
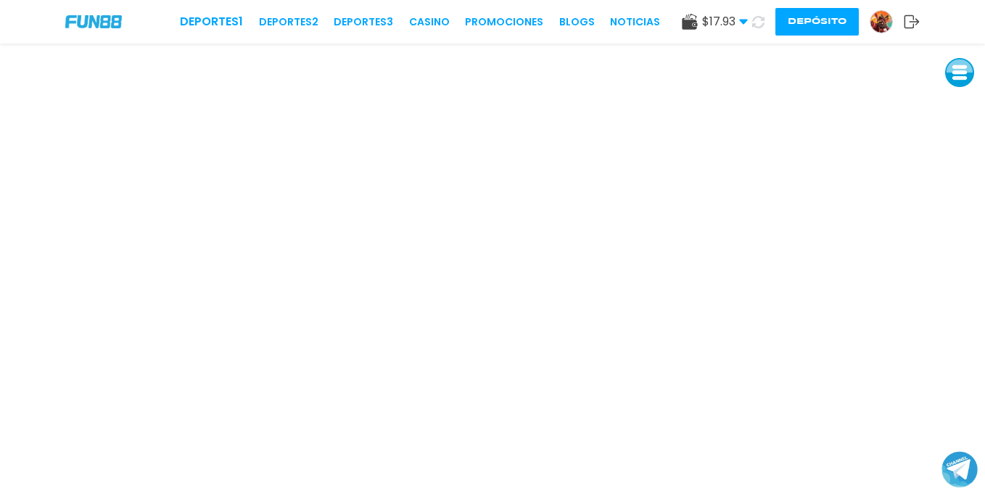
click at [885, 16] on img at bounding box center [882, 22] width 22 height 22
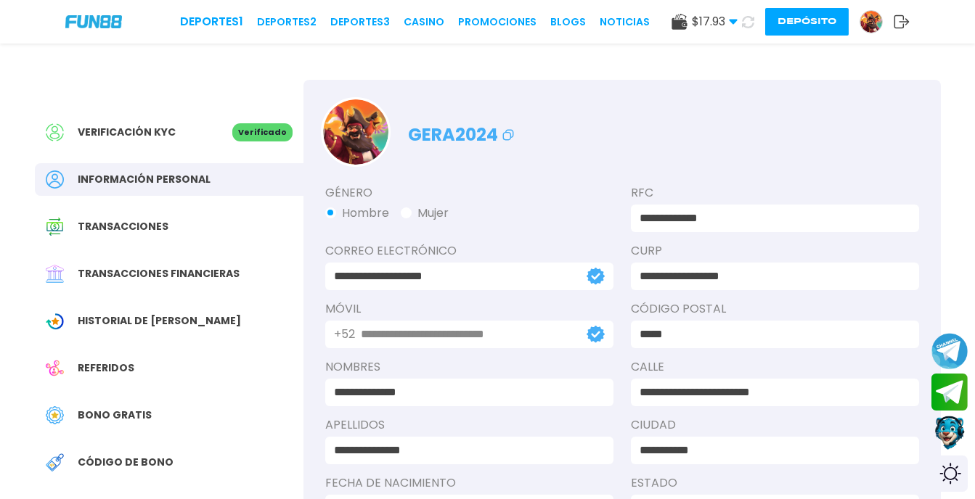
click at [132, 417] on span "Bono Gratis" at bounding box center [115, 415] width 74 height 15
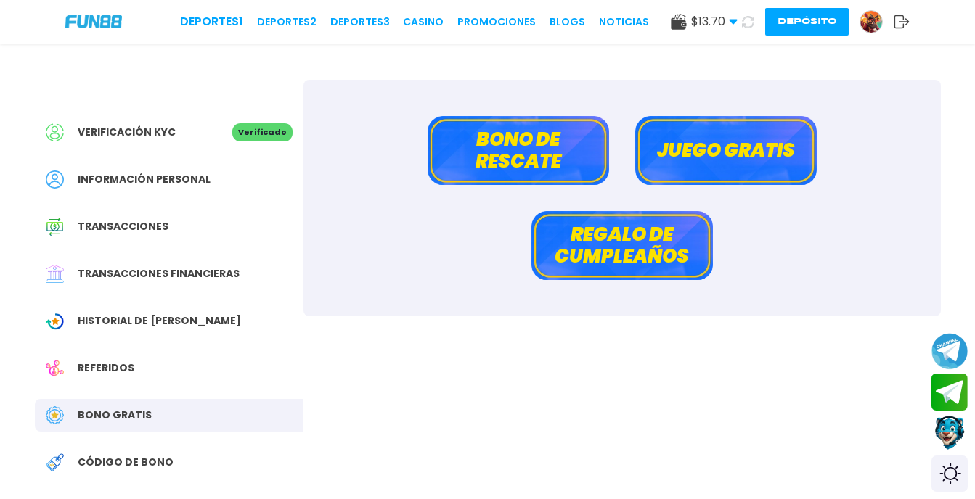
click at [526, 138] on button "Bono de rescate" at bounding box center [517, 150] width 181 height 69
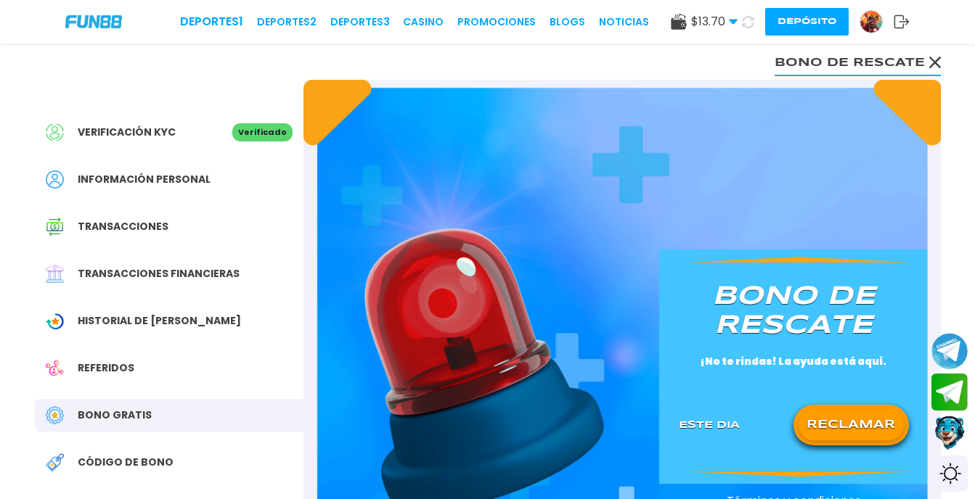
click at [859, 430] on button "RECLAMAR" at bounding box center [850, 425] width 105 height 30
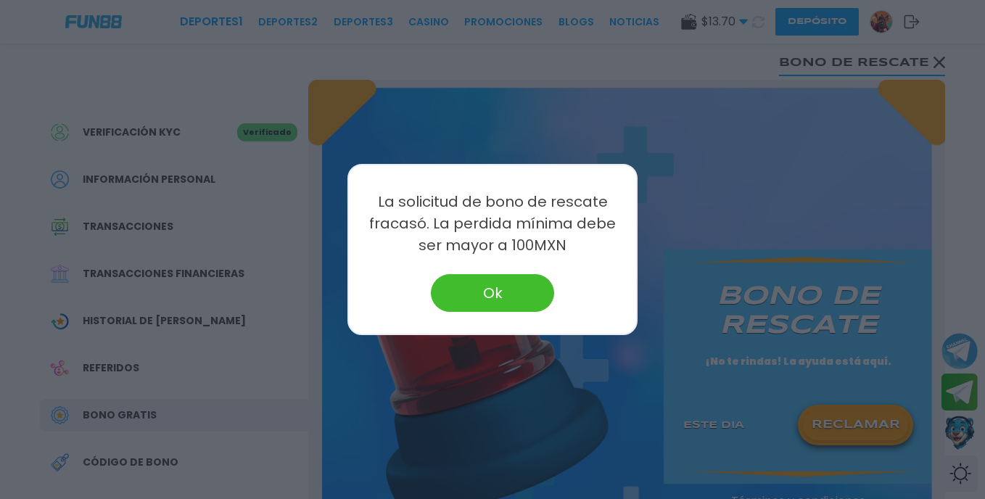
click at [486, 297] on button "Ok" at bounding box center [492, 293] width 123 height 38
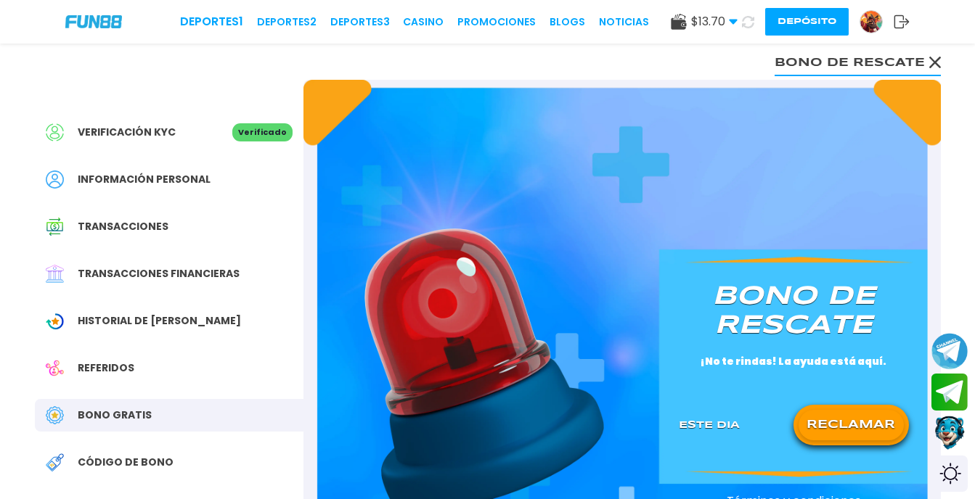
click at [926, 64] on button "Bono de rescate" at bounding box center [857, 61] width 166 height 29
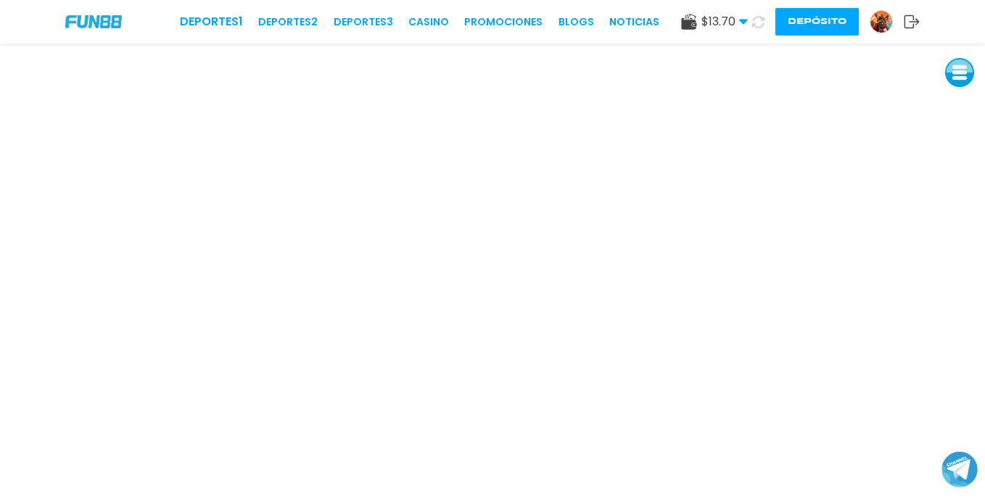
click at [456, 29] on div "Deportes 1 Deportes 2 Deportes 3 CASINO Promociones BLOGS NOTICIAS" at bounding box center [420, 21] width 480 height 17
